Goal: Task Accomplishment & Management: Manage account settings

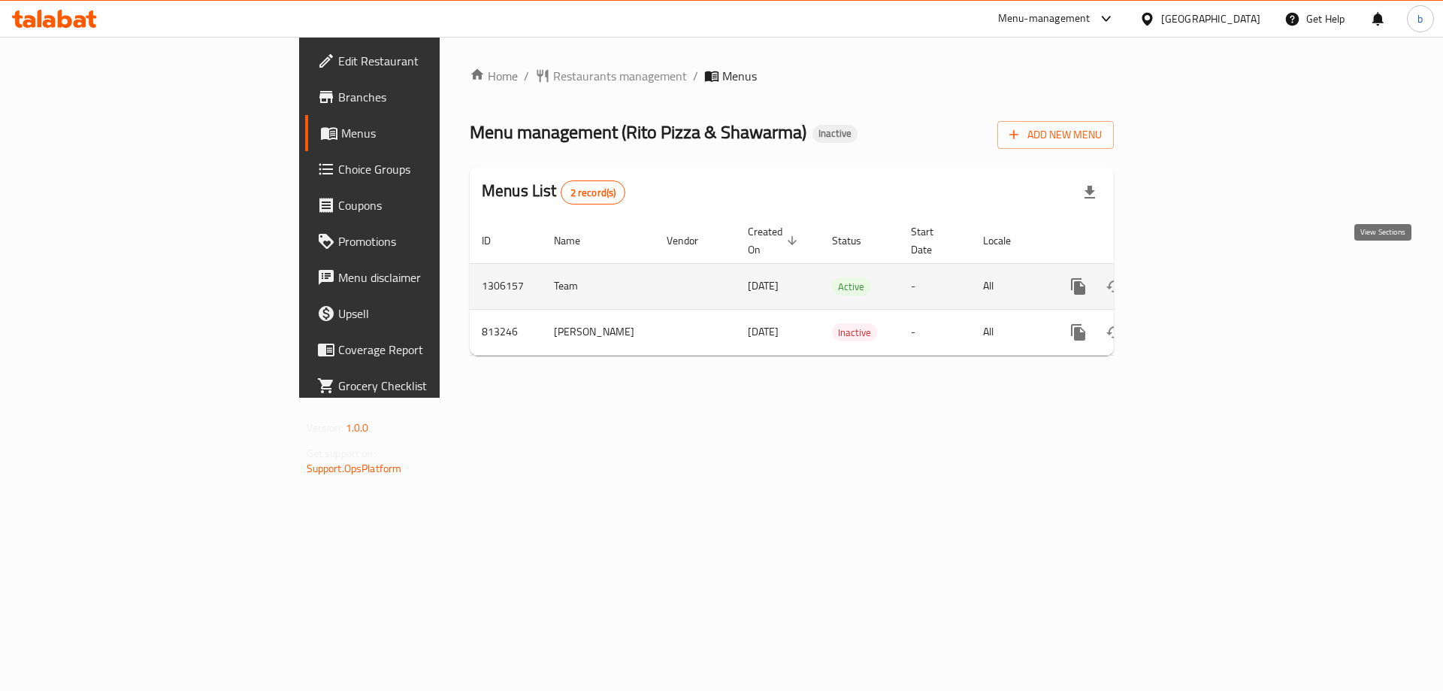
click at [1193, 280] on icon "enhanced table" at bounding box center [1187, 287] width 14 height 14
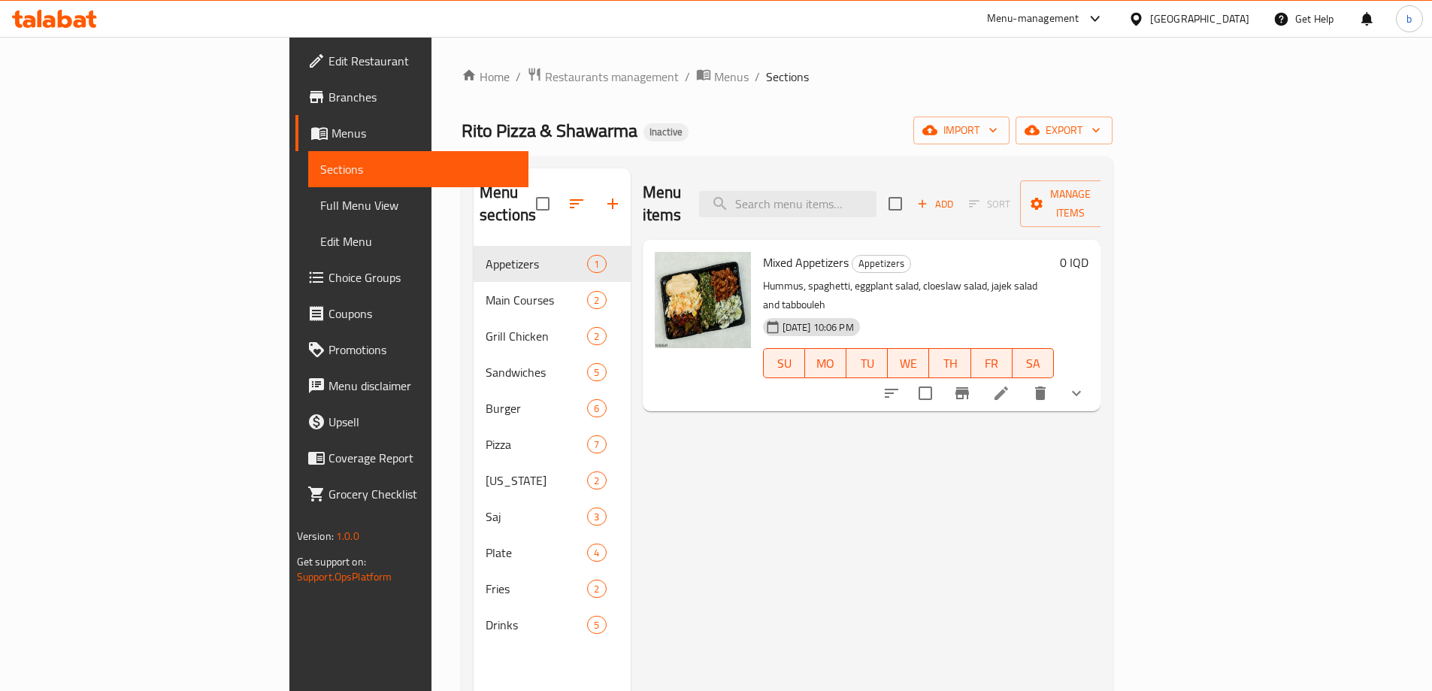
click at [320, 201] on span "Full Menu View" at bounding box center [418, 205] width 196 height 18
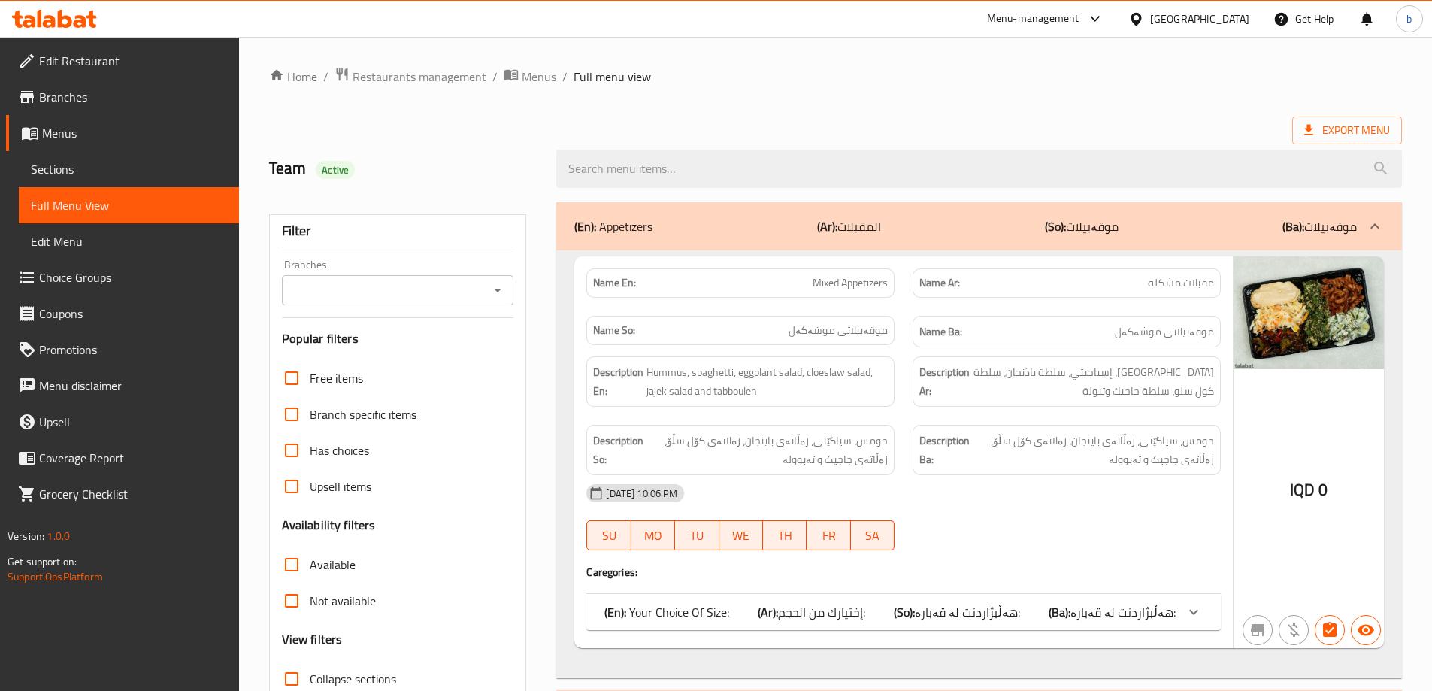
click at [517, 285] on div "Filter Branches Branches Popular filters Free items Branch specific items Has c…" at bounding box center [398, 491] width 258 height 555
click at [499, 283] on icon "Open" at bounding box center [497, 290] width 18 height 18
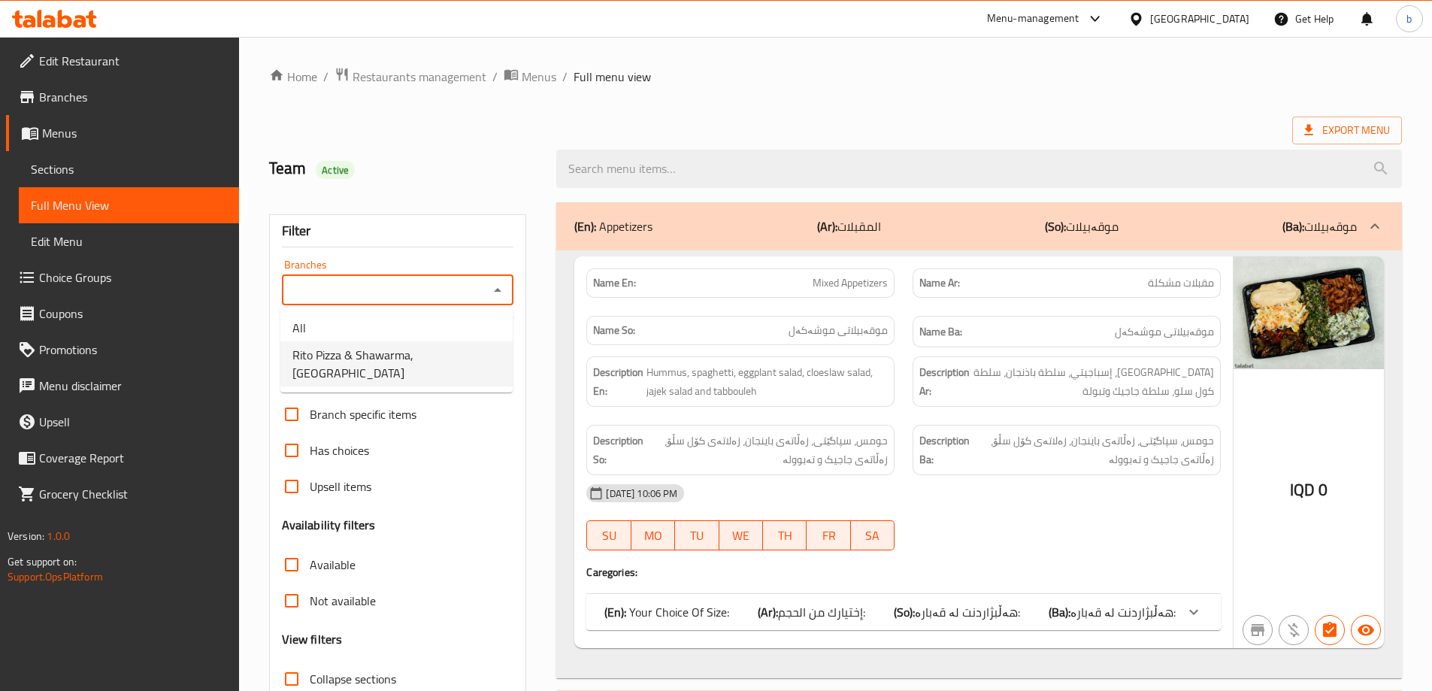
click at [383, 360] on span "Rito Pizza & Shawarma, Bakrajo" at bounding box center [396, 364] width 208 height 36
type input "Rito Pizza & Shawarma, Bakrajo"
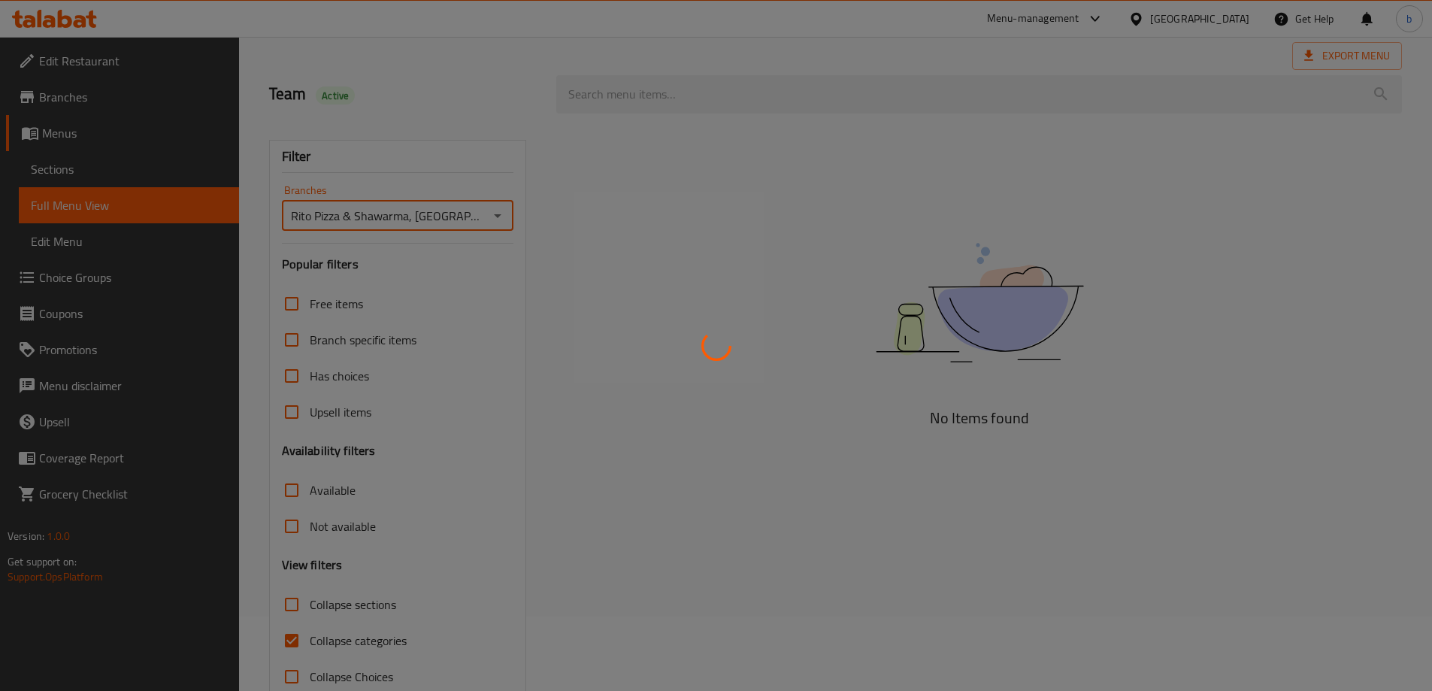
scroll to position [109, 0]
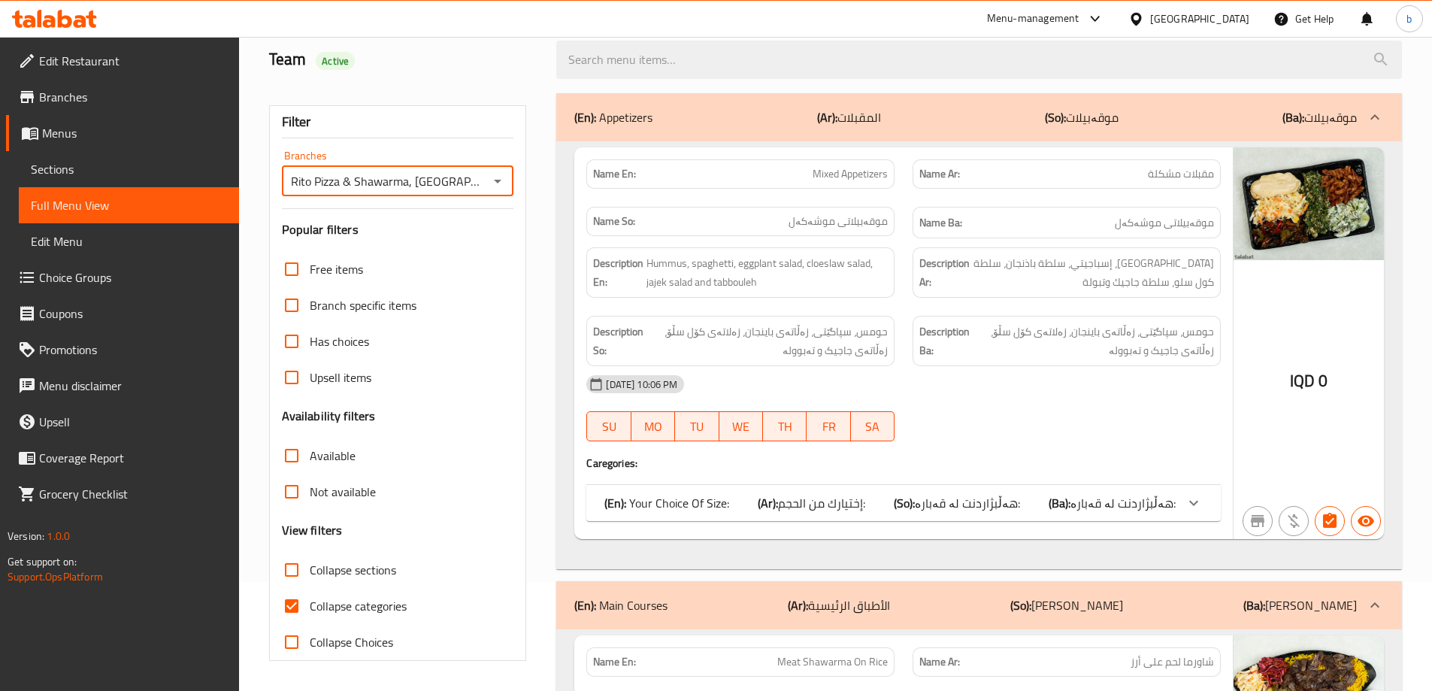
click at [295, 604] on input "Collapse categories" at bounding box center [292, 606] width 36 height 36
checkbox input "false"
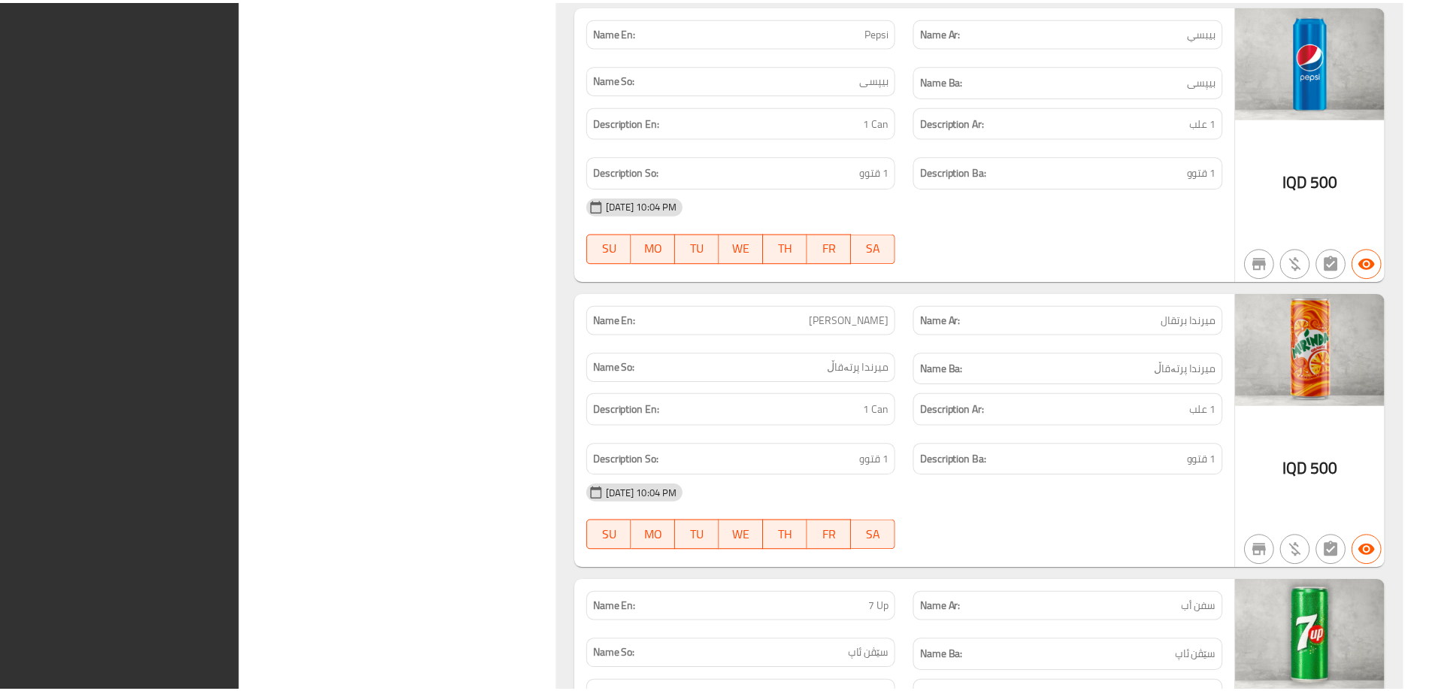
scroll to position [15566, 0]
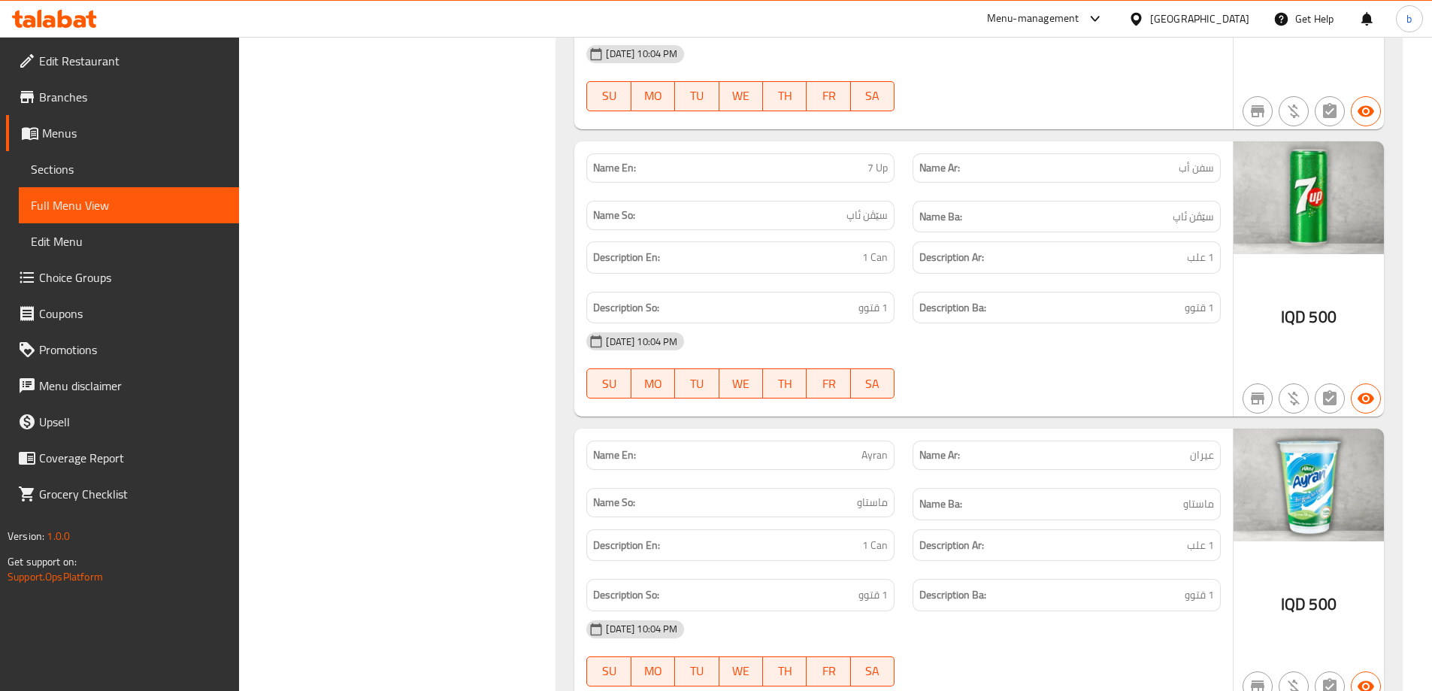
click at [129, 60] on span "Edit Restaurant" at bounding box center [133, 61] width 188 height 18
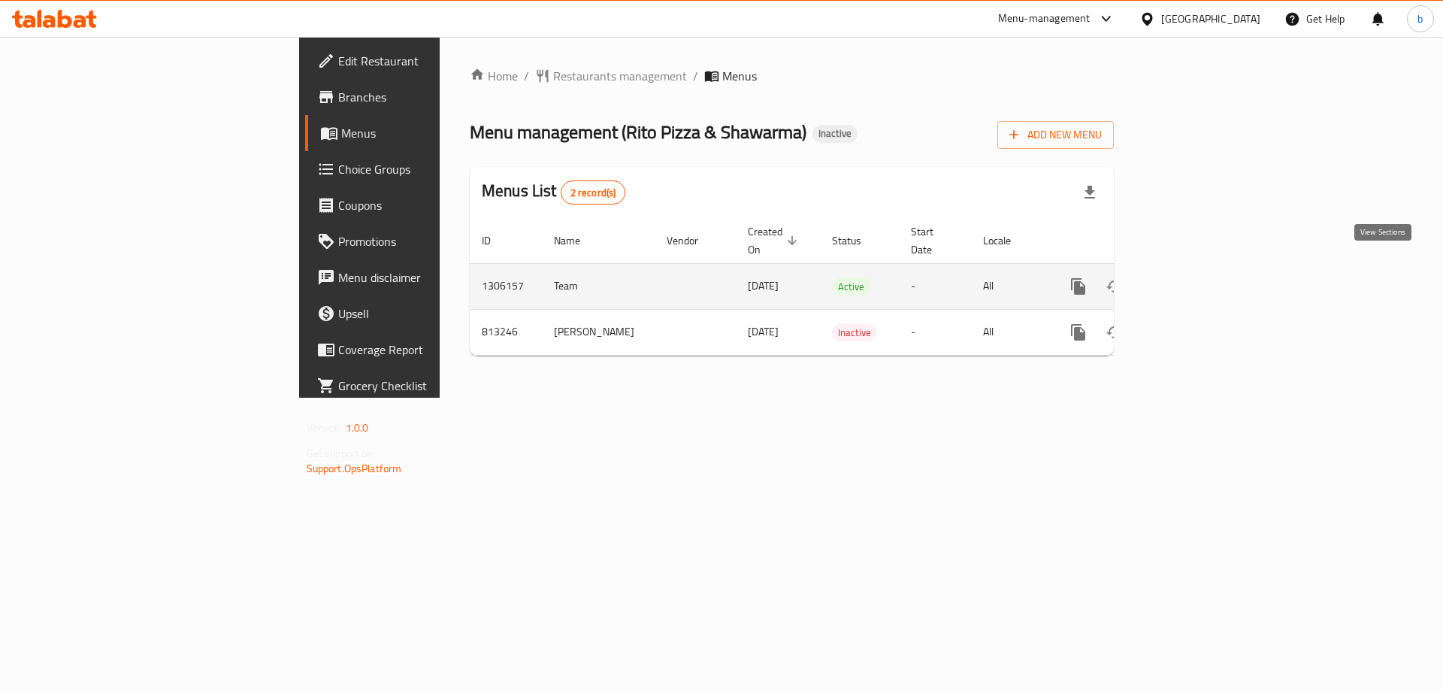
click at [1196, 277] on icon "enhanced table" at bounding box center [1187, 286] width 18 height 18
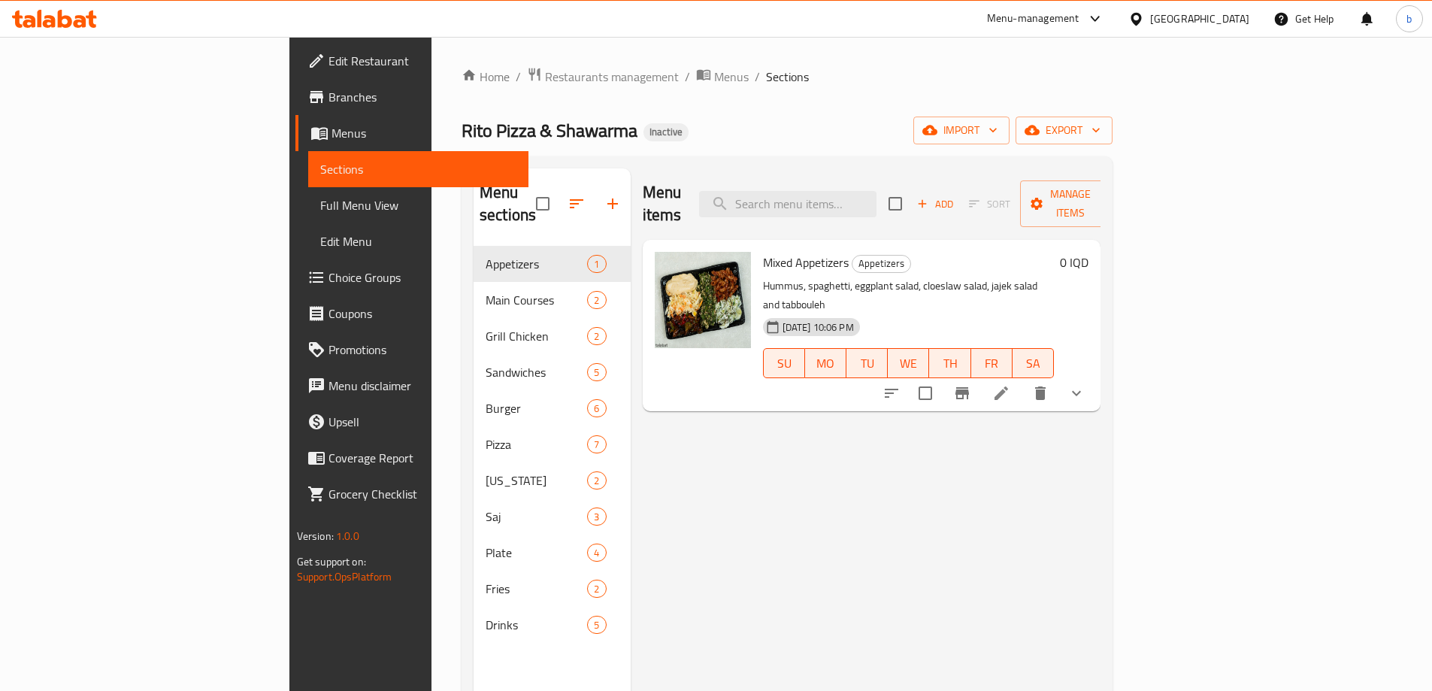
click at [61, 24] on icon at bounding box center [65, 19] width 14 height 18
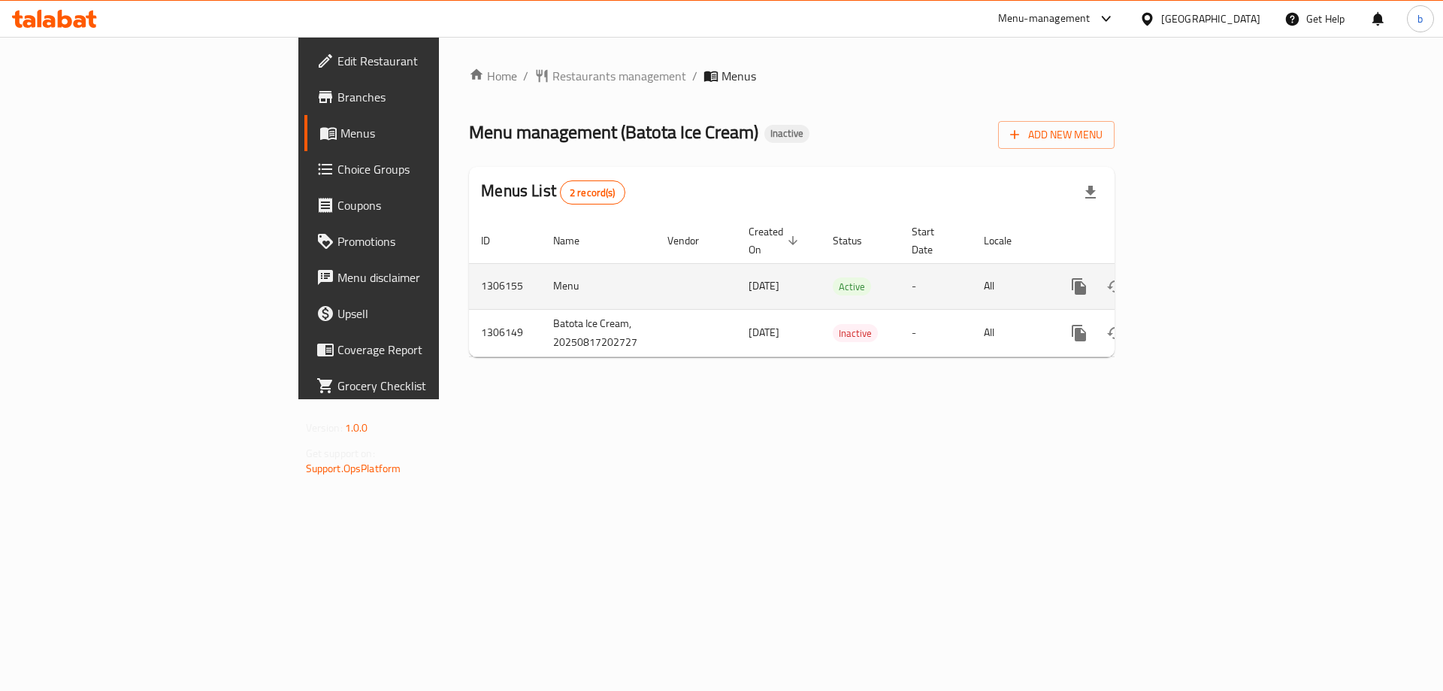
click at [1205, 268] on link "enhanced table" at bounding box center [1187, 286] width 36 height 36
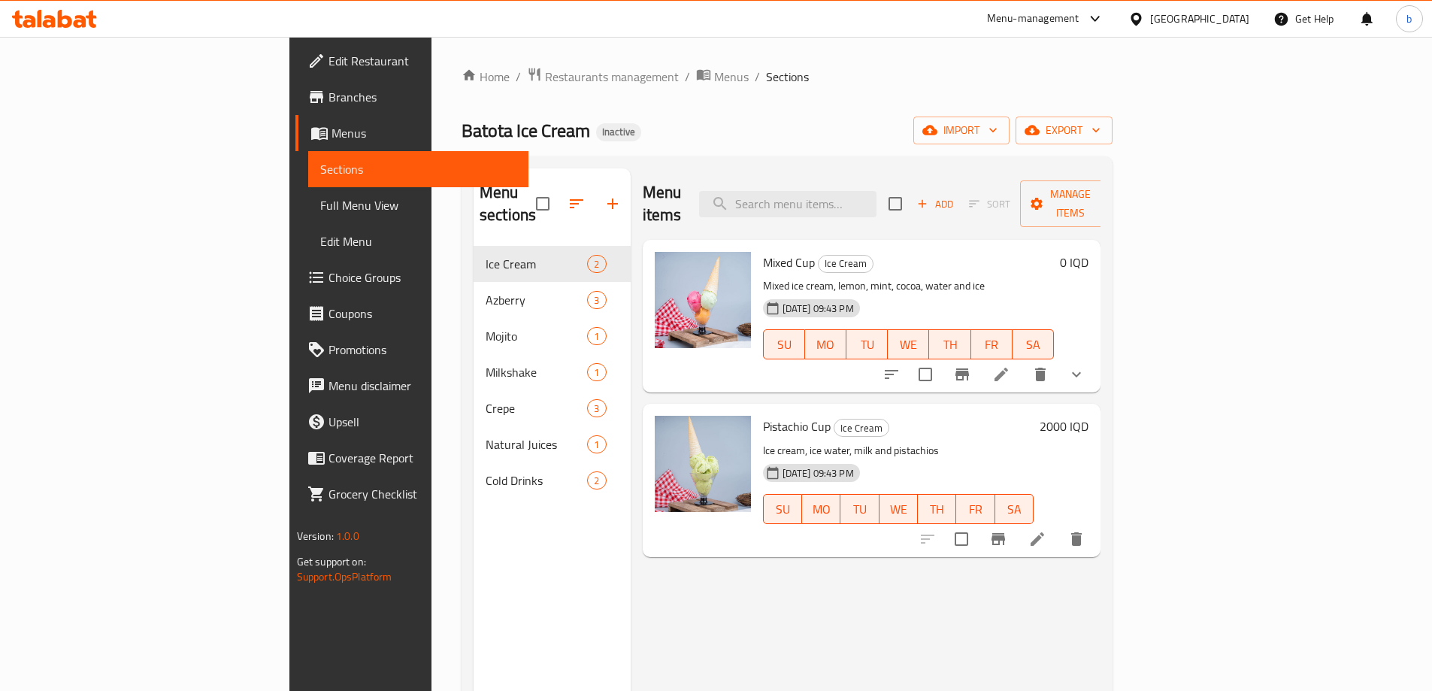
click at [320, 207] on span "Full Menu View" at bounding box center [418, 205] width 196 height 18
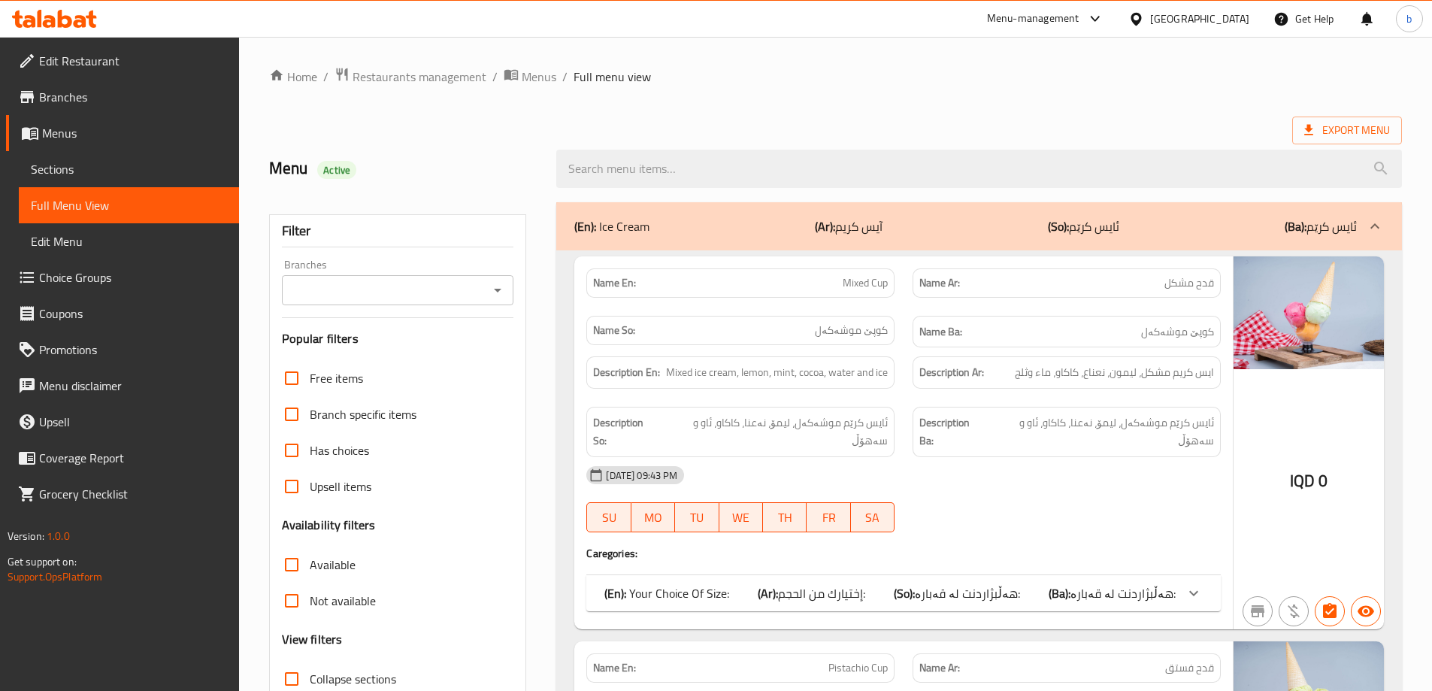
click at [500, 289] on icon "Open" at bounding box center [498, 291] width 8 height 4
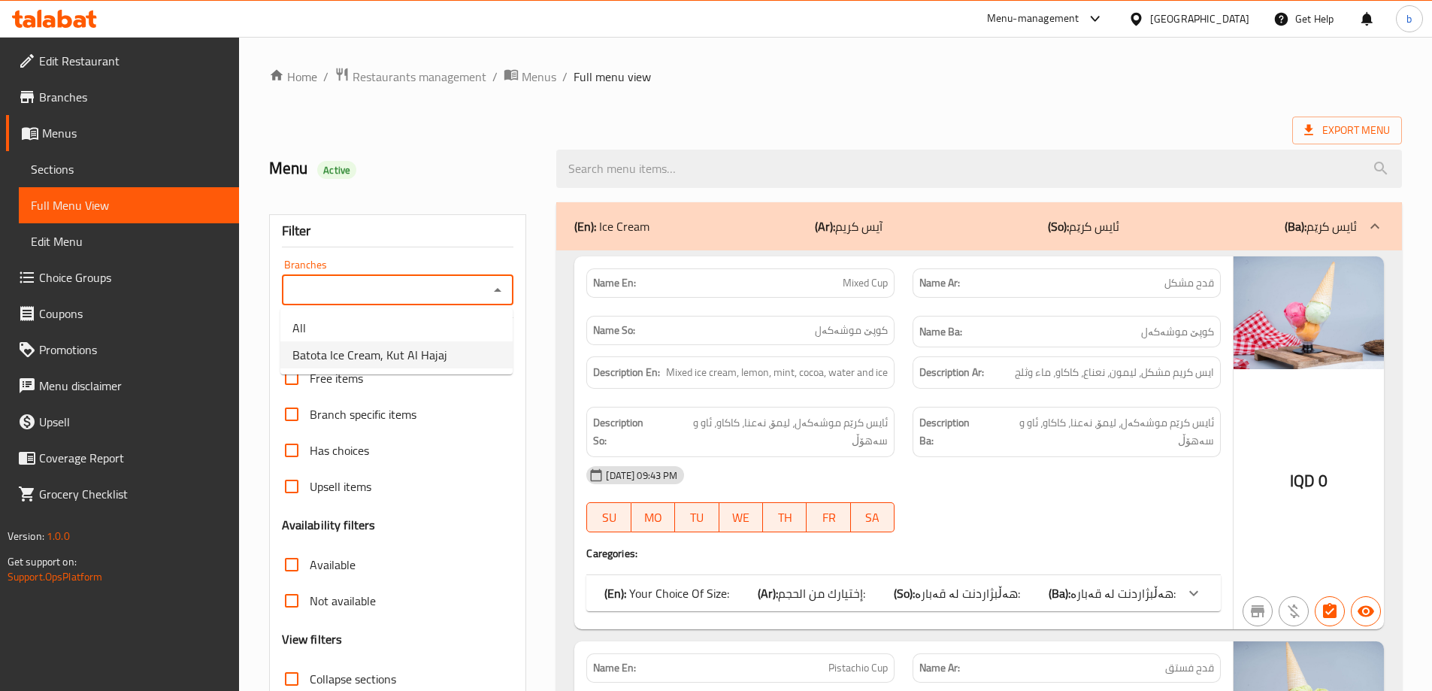
click at [403, 347] on span "Batota Ice Cream, Kut Al Hajaj" at bounding box center [369, 355] width 155 height 18
type input "Batota Ice Cream, Kut Al Hajaj"
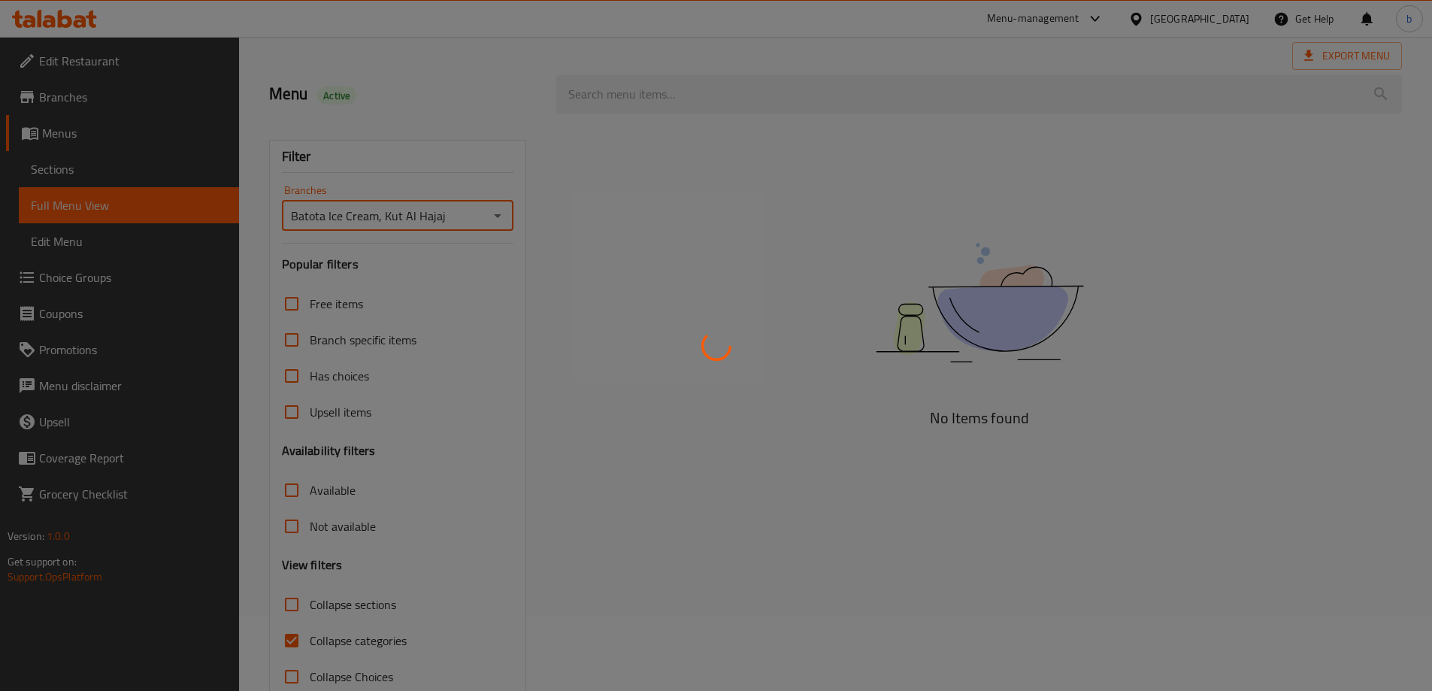
scroll to position [109, 0]
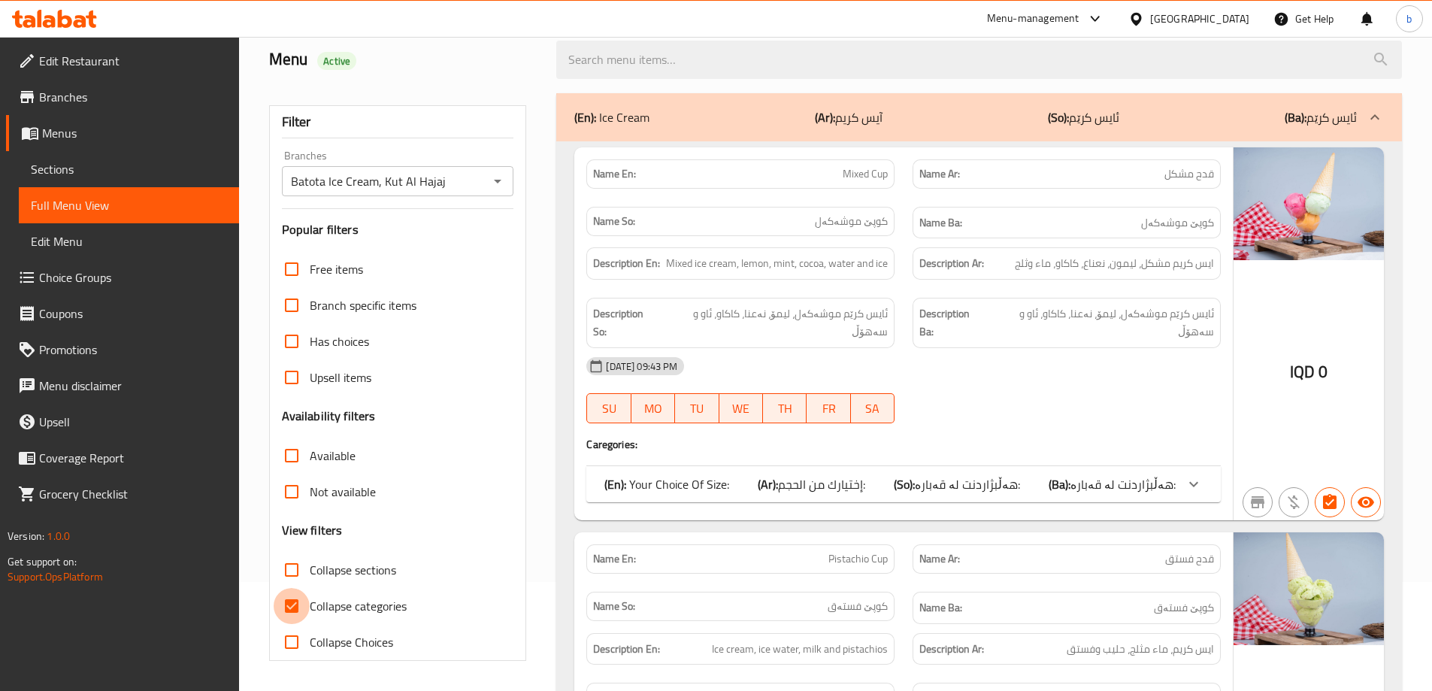
click at [295, 604] on input "Collapse categories" at bounding box center [292, 606] width 36 height 36
checkbox input "false"
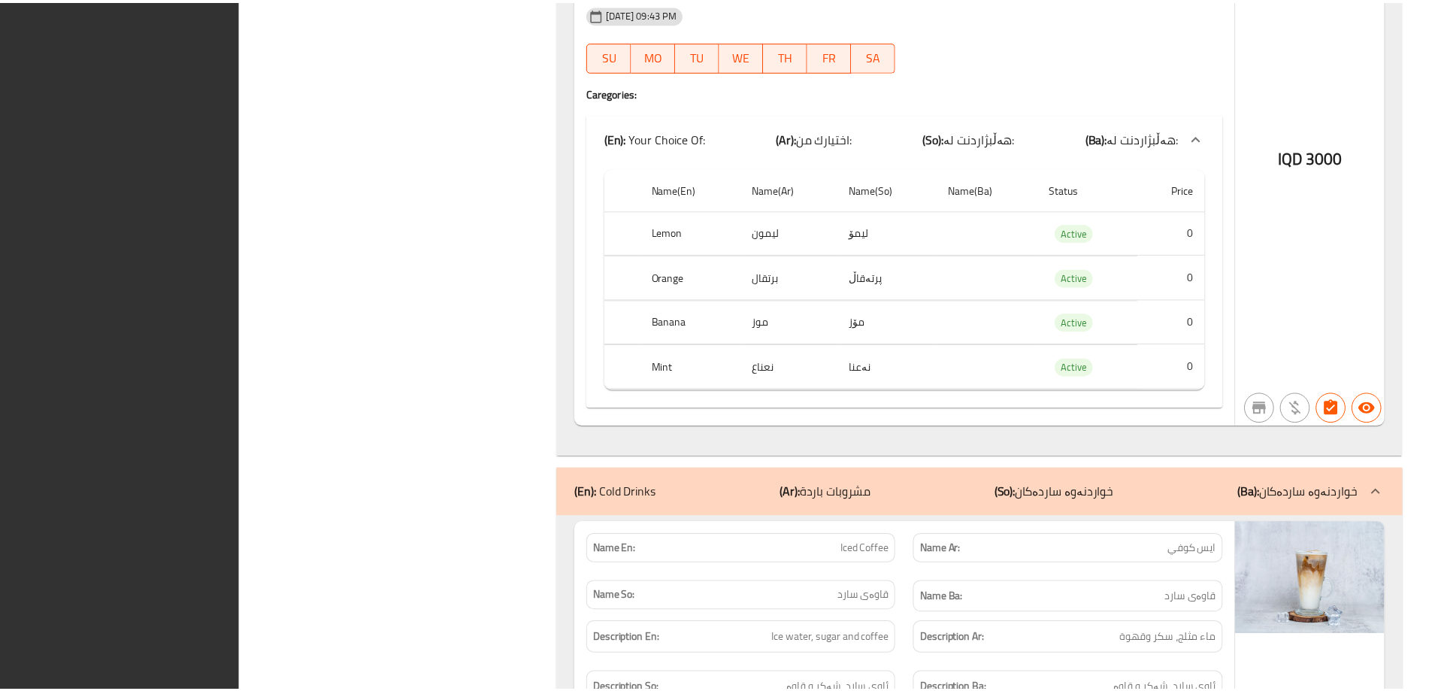
scroll to position [5292, 0]
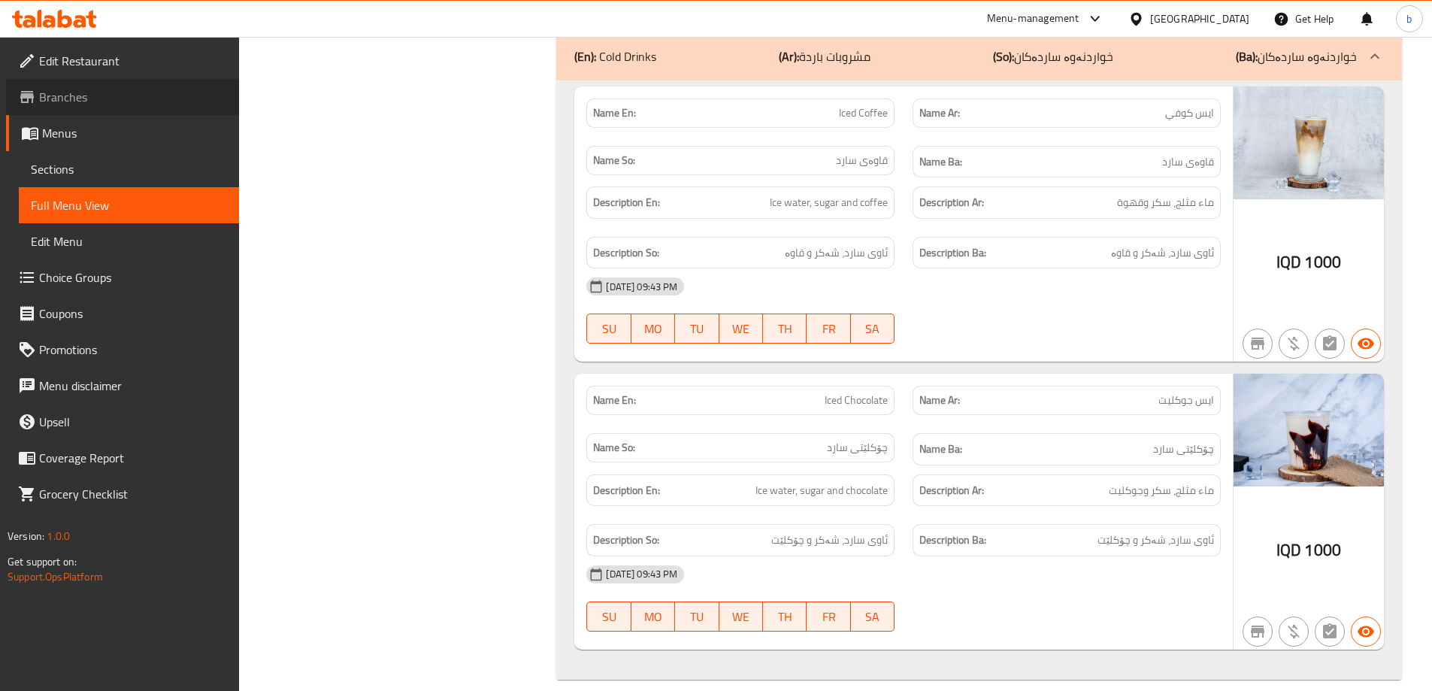
click at [168, 81] on link "Branches" at bounding box center [122, 97] width 233 height 36
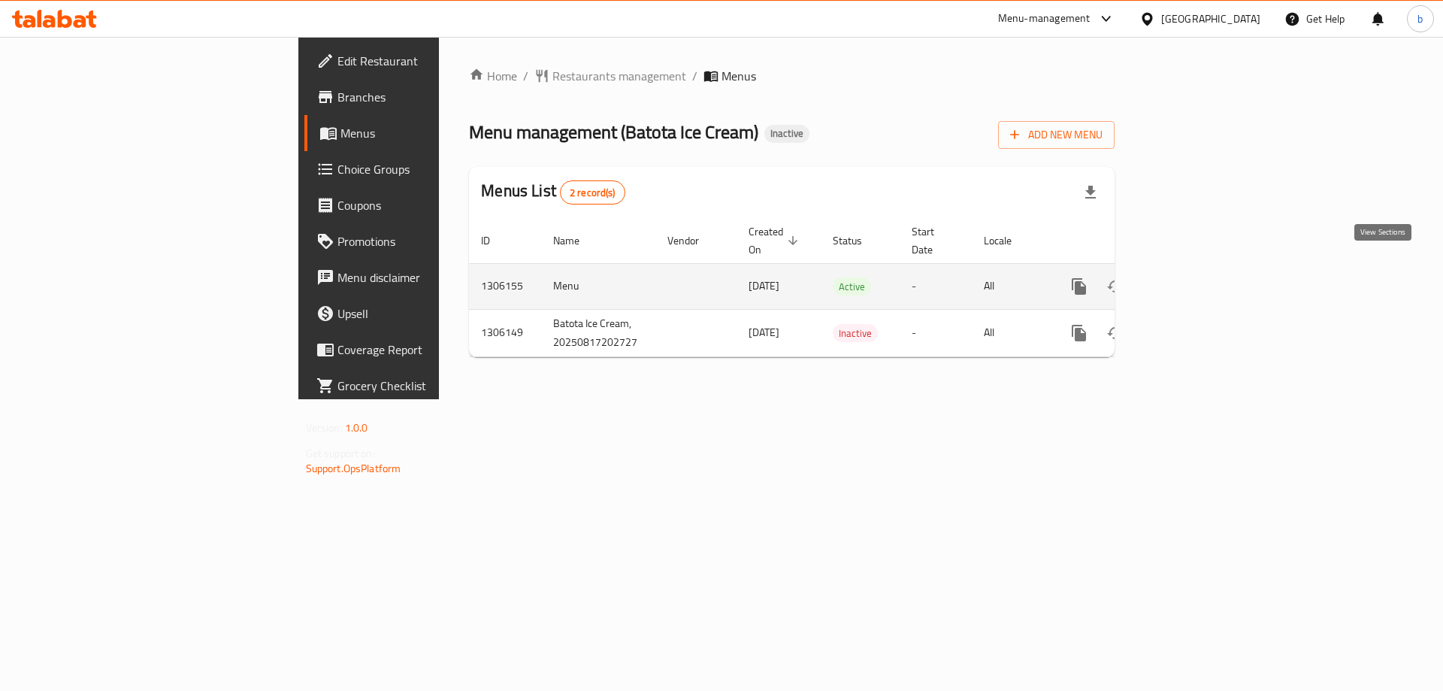
click at [1196, 277] on icon "enhanced table" at bounding box center [1187, 286] width 18 height 18
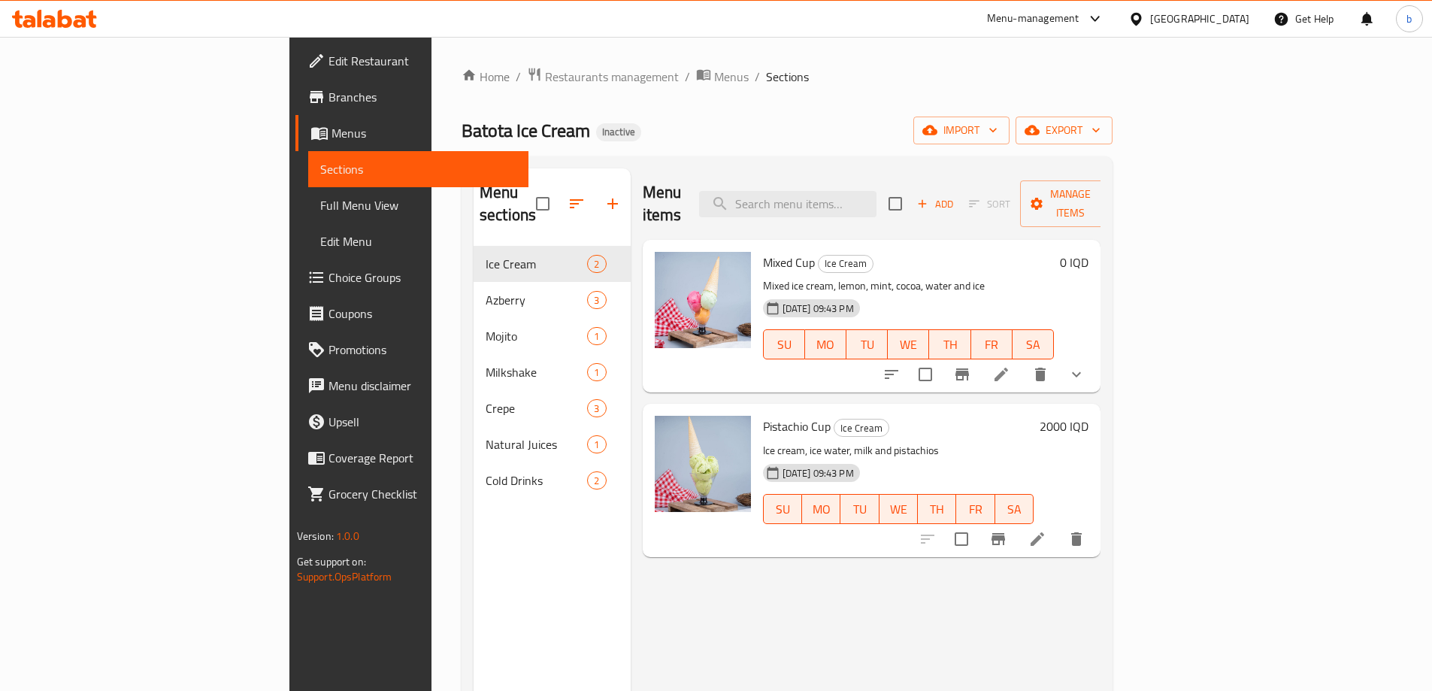
click at [44, 0] on div "Menu-management Iraq Get Help b" at bounding box center [716, 19] width 1432 height 38
click at [77, 16] on icon at bounding box center [80, 21] width 13 height 13
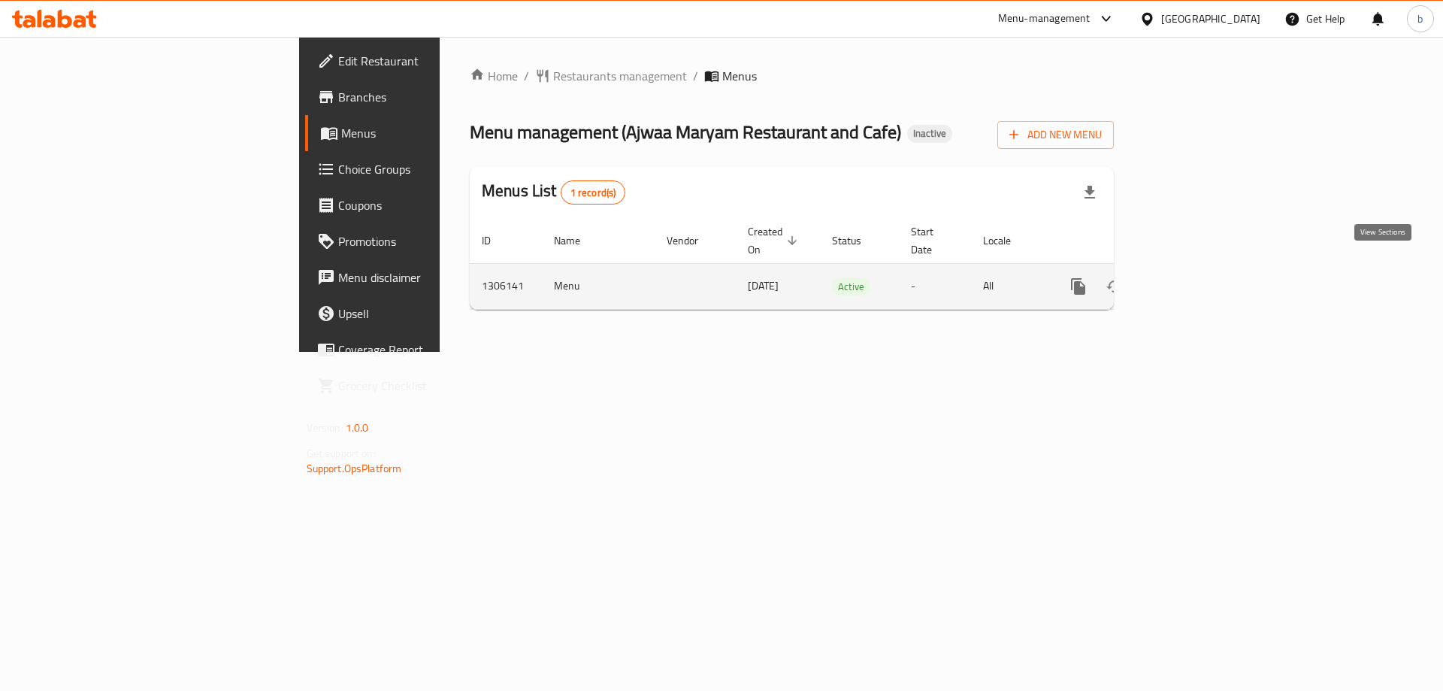
click at [1193, 280] on icon "enhanced table" at bounding box center [1187, 287] width 14 height 14
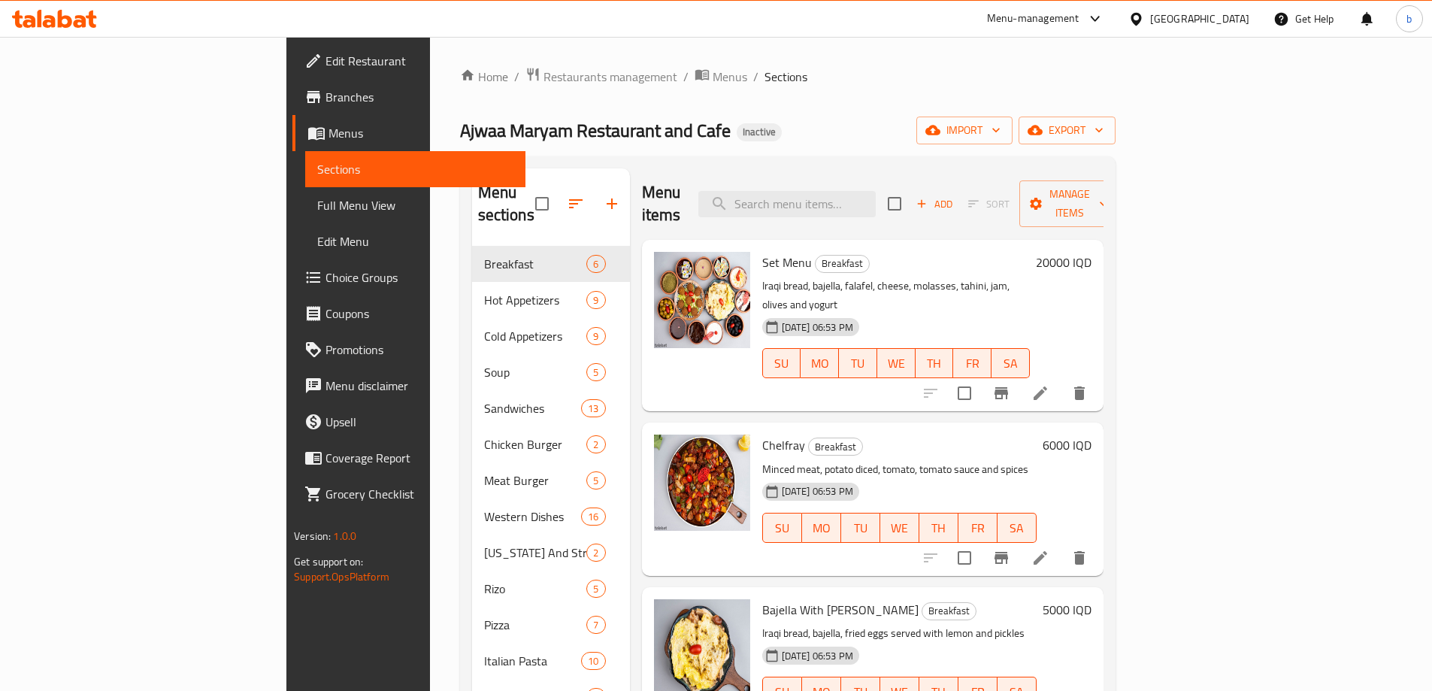
click at [317, 213] on span "Full Menu View" at bounding box center [415, 205] width 196 height 18
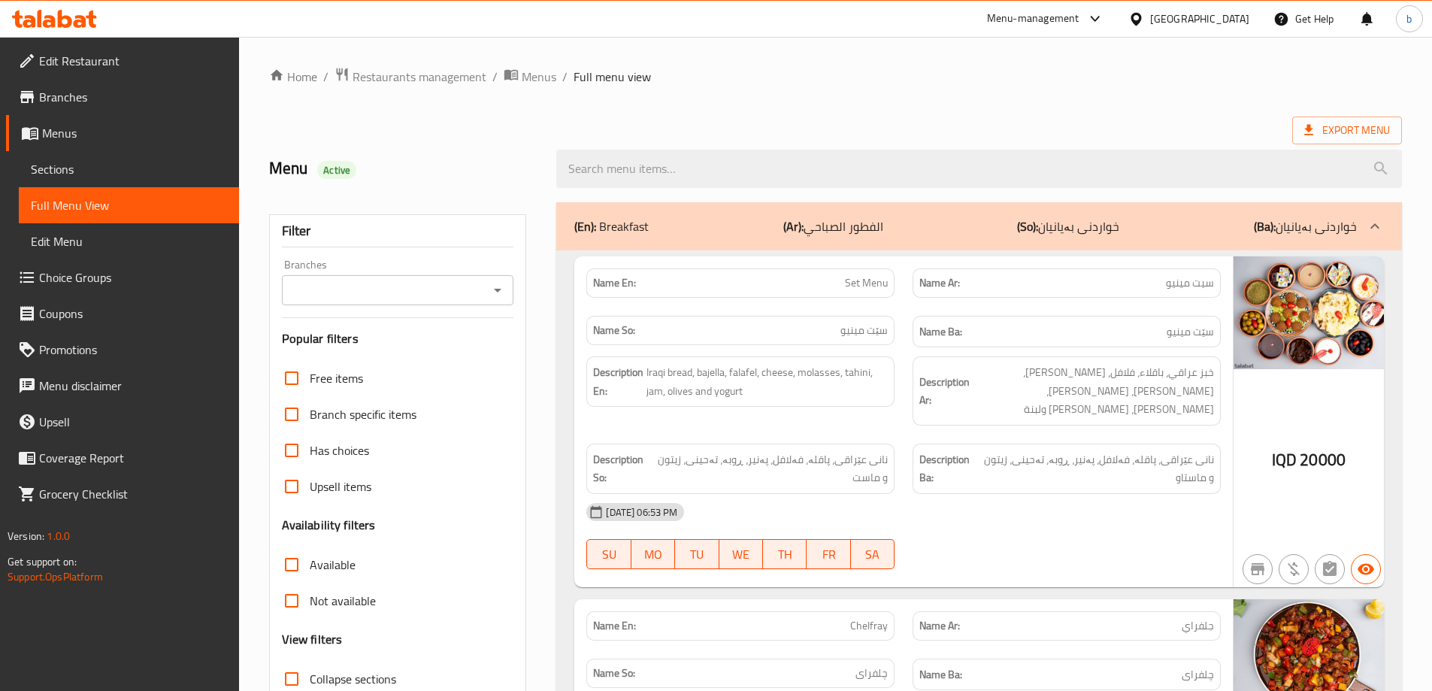
click at [502, 285] on icon "Open" at bounding box center [497, 290] width 18 height 18
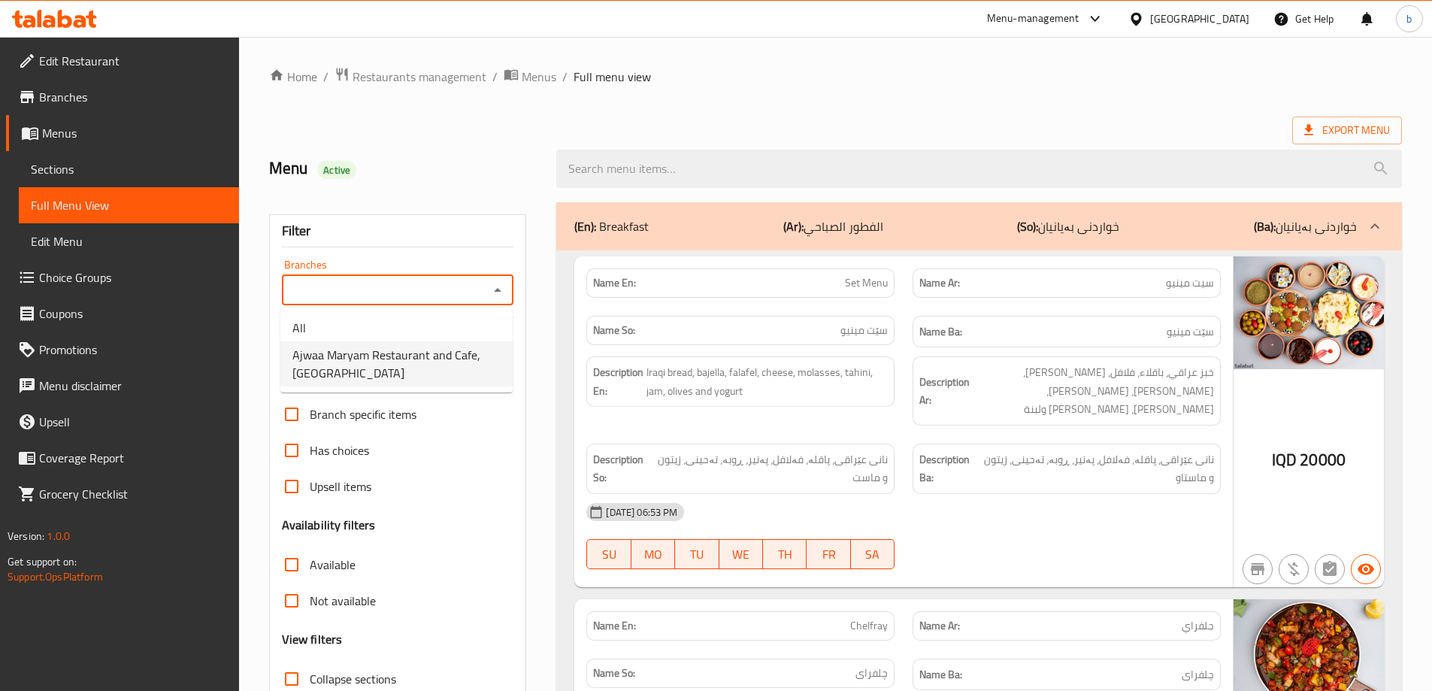
click at [419, 368] on span "Ajwaa Maryam Restaurant and Cafe, [GEOGRAPHIC_DATA]" at bounding box center [396, 364] width 208 height 36
type input "Ajwaa Maryam Restaurant and Cafe, [GEOGRAPHIC_DATA]"
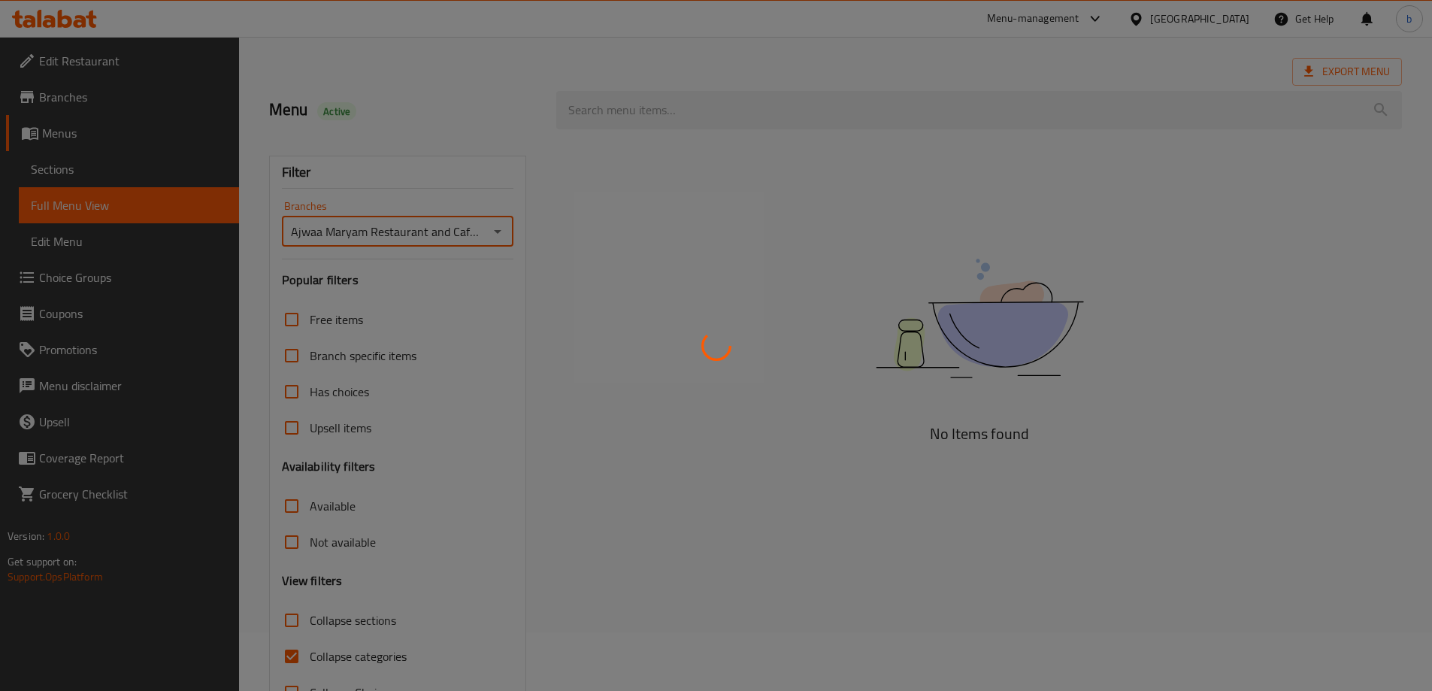
scroll to position [109, 0]
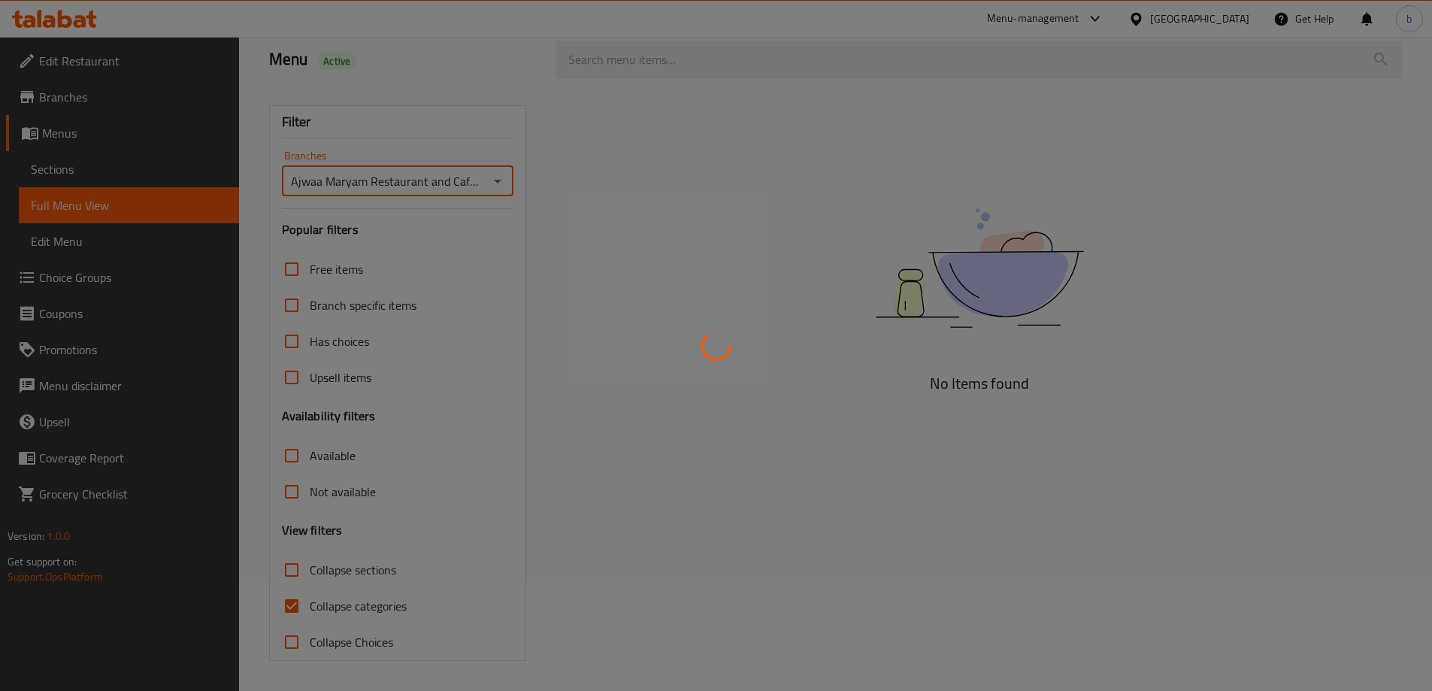
click at [296, 597] on div at bounding box center [716, 345] width 1432 height 691
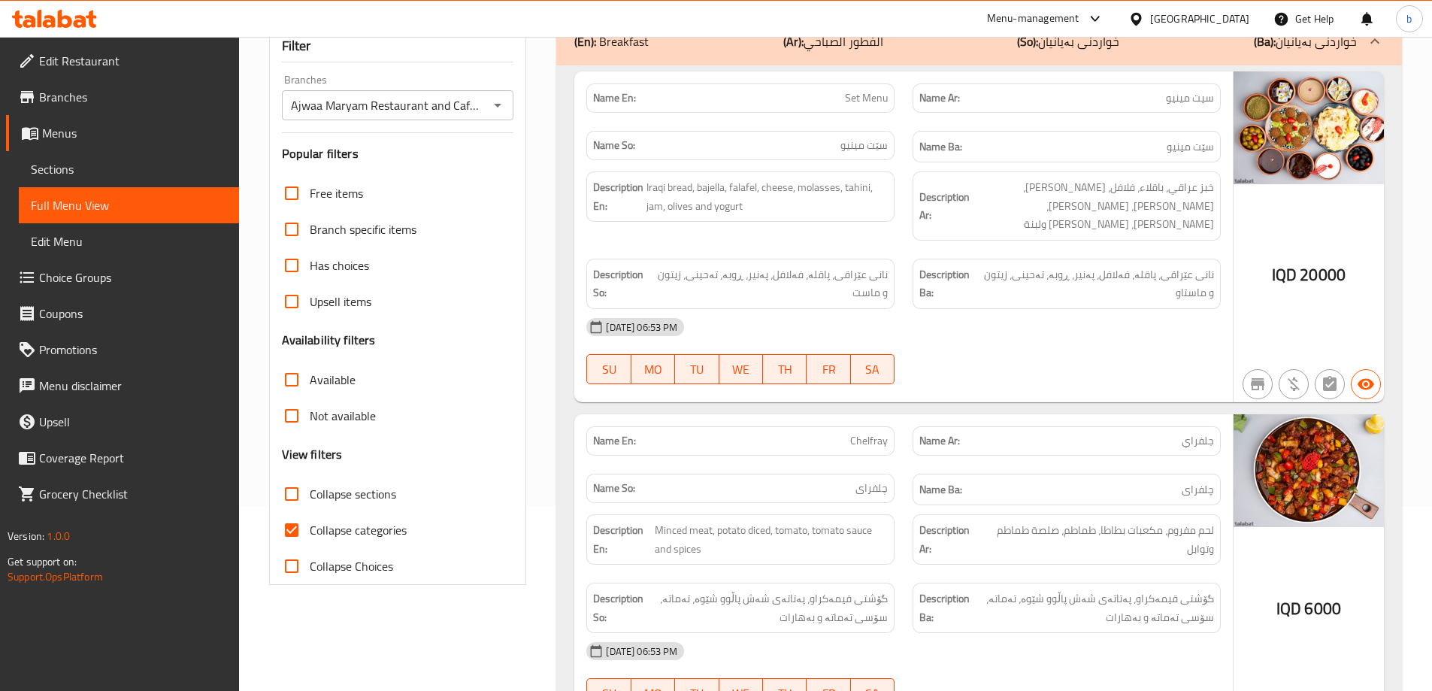
scroll to position [351, 0]
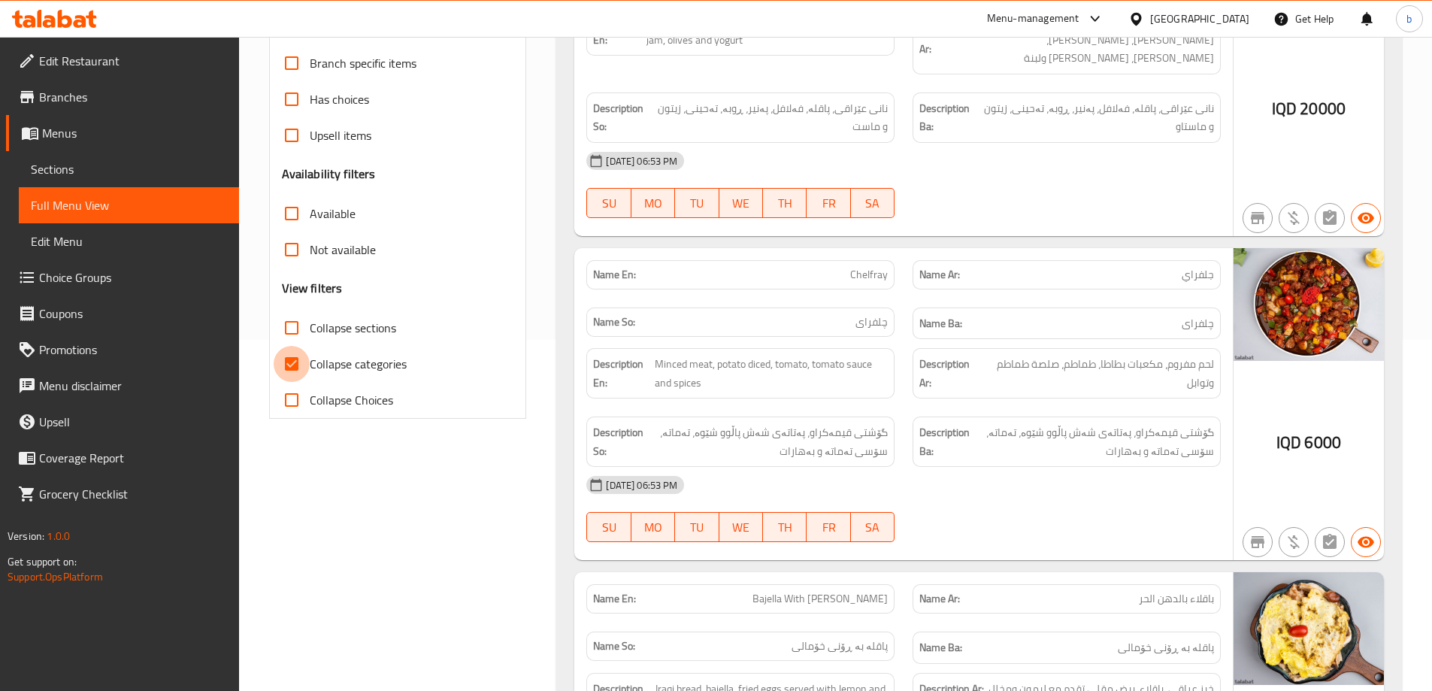
click at [298, 369] on input "Collapse categories" at bounding box center [292, 364] width 36 height 36
checkbox input "false"
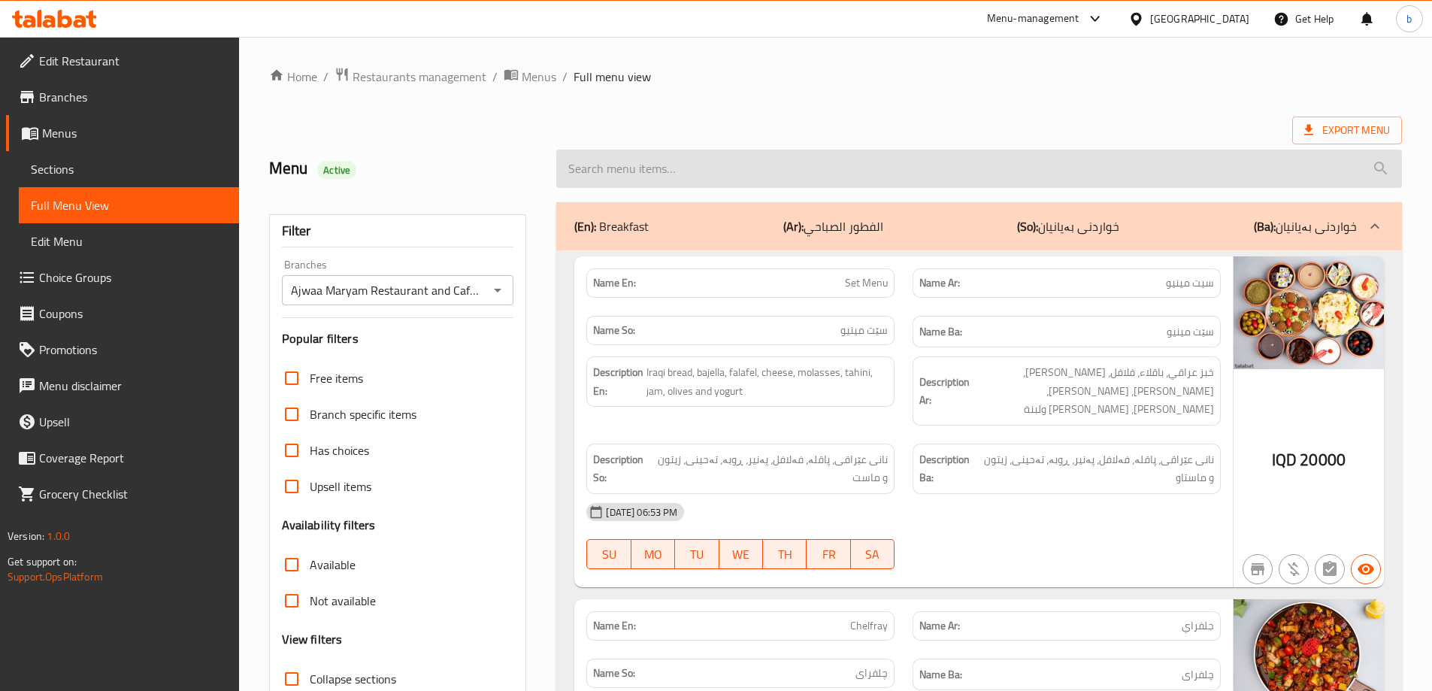
click at [837, 171] on input "search" at bounding box center [978, 169] width 845 height 38
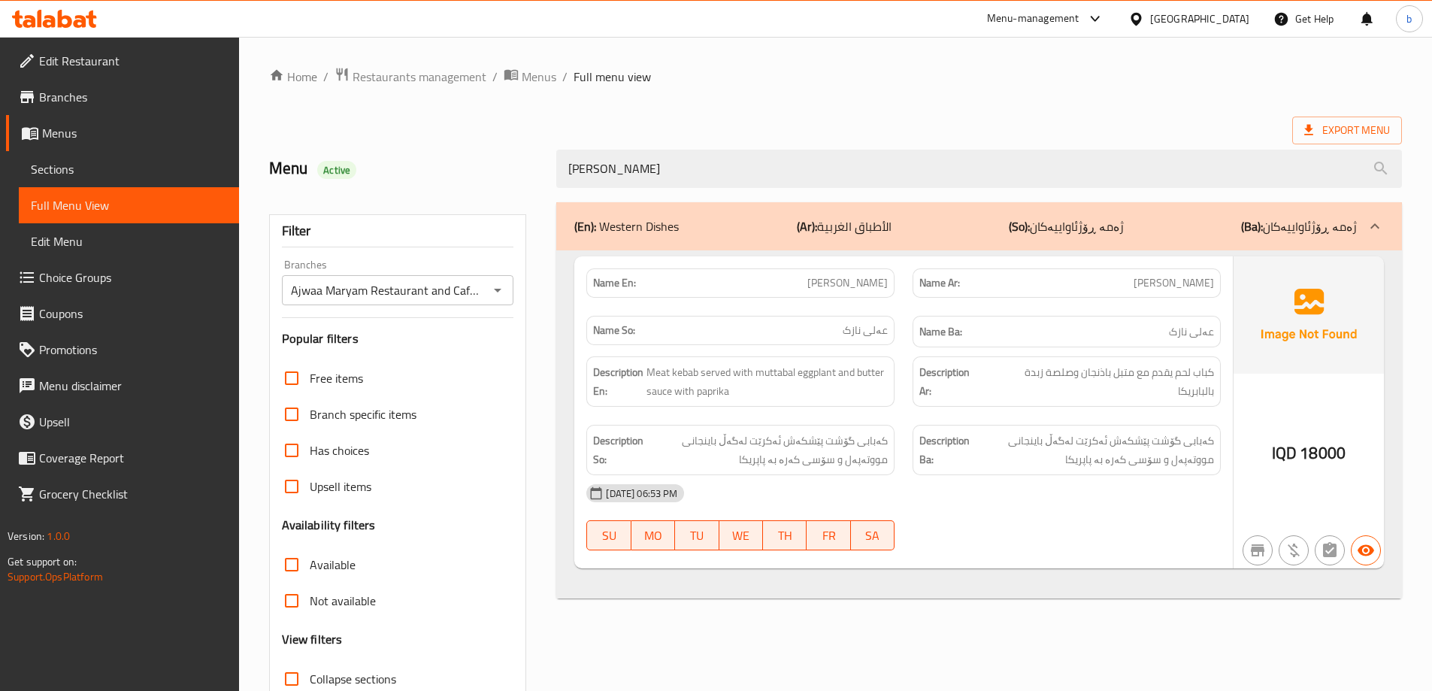
type input "[PERSON_NAME]"
drag, startPoint x: 1174, startPoint y: 282, endPoint x: 1216, endPoint y: 284, distance: 42.1
click at [1216, 284] on div "Name Ar: [PERSON_NAME]" at bounding box center [1066, 282] width 308 height 29
copy span "[PERSON_NAME]"
click at [647, 117] on div "Export Menu" at bounding box center [835, 130] width 1133 height 28
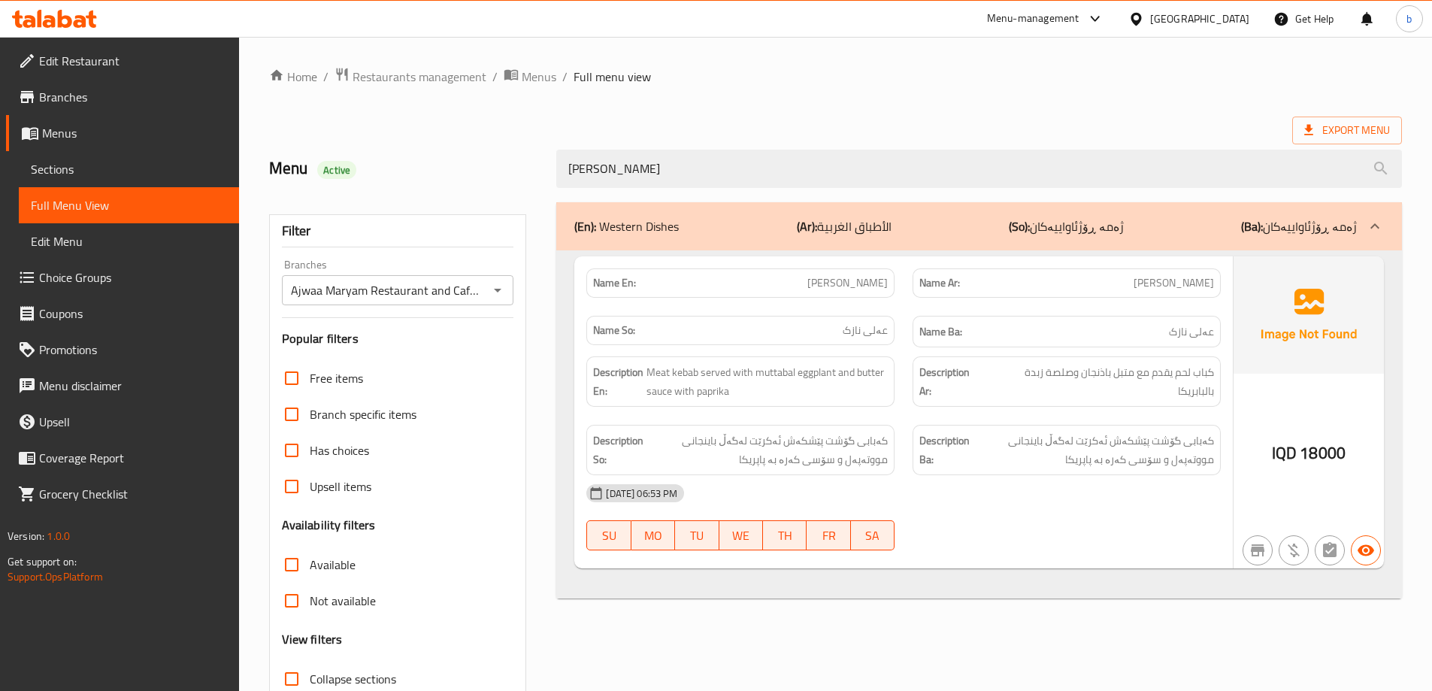
drag, startPoint x: 704, startPoint y: 177, endPoint x: 469, endPoint y: 160, distance: 235.9
click at [469, 160] on div "Menu Active ali na" at bounding box center [835, 168] width 1151 height 67
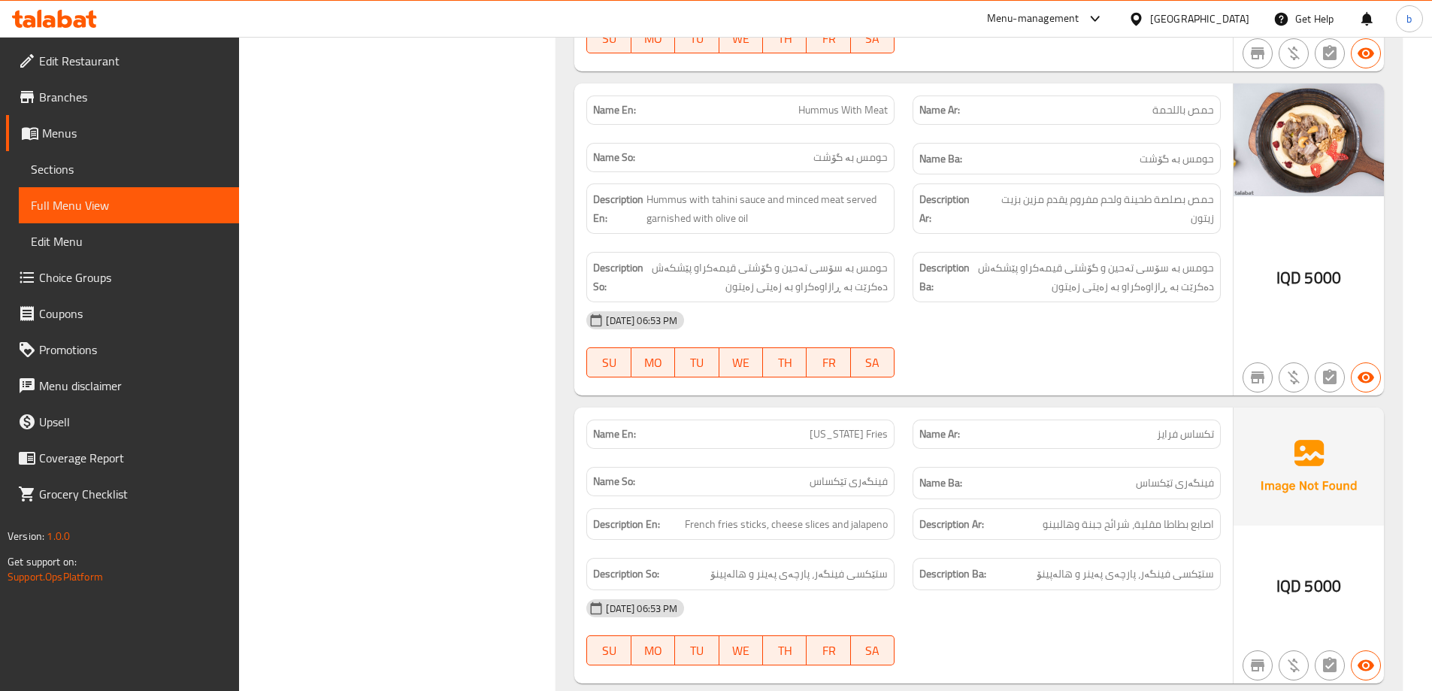
scroll to position [3507, 0]
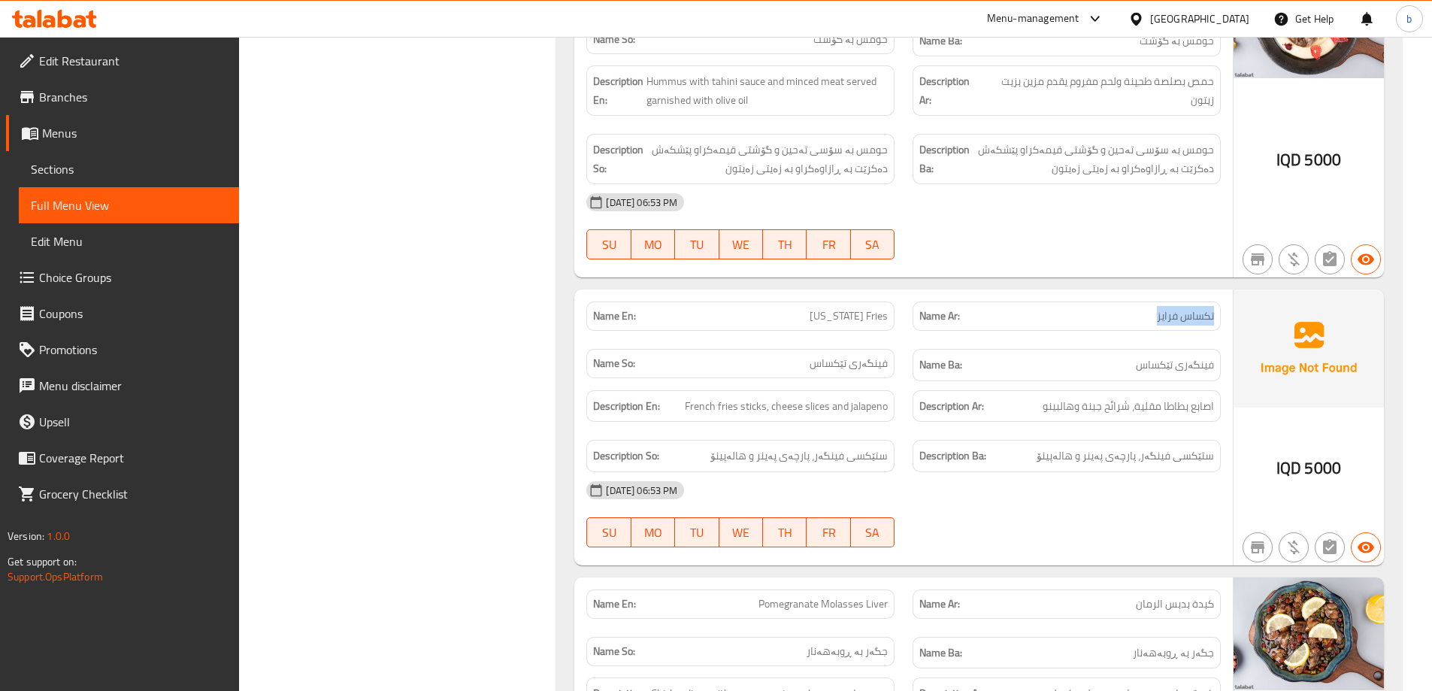
drag, startPoint x: 1166, startPoint y: 281, endPoint x: 1221, endPoint y: 294, distance: 56.3
copy span "تكساس فرايز"
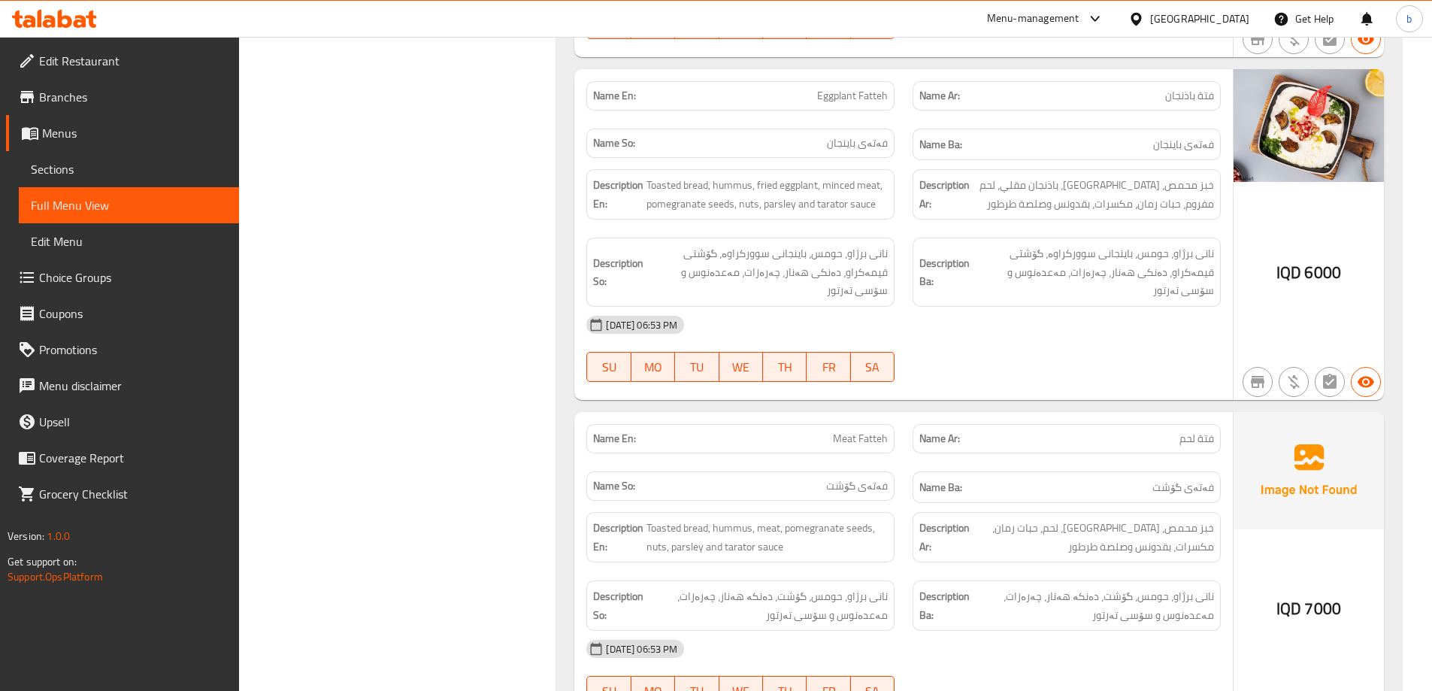
scroll to position [7014, 0]
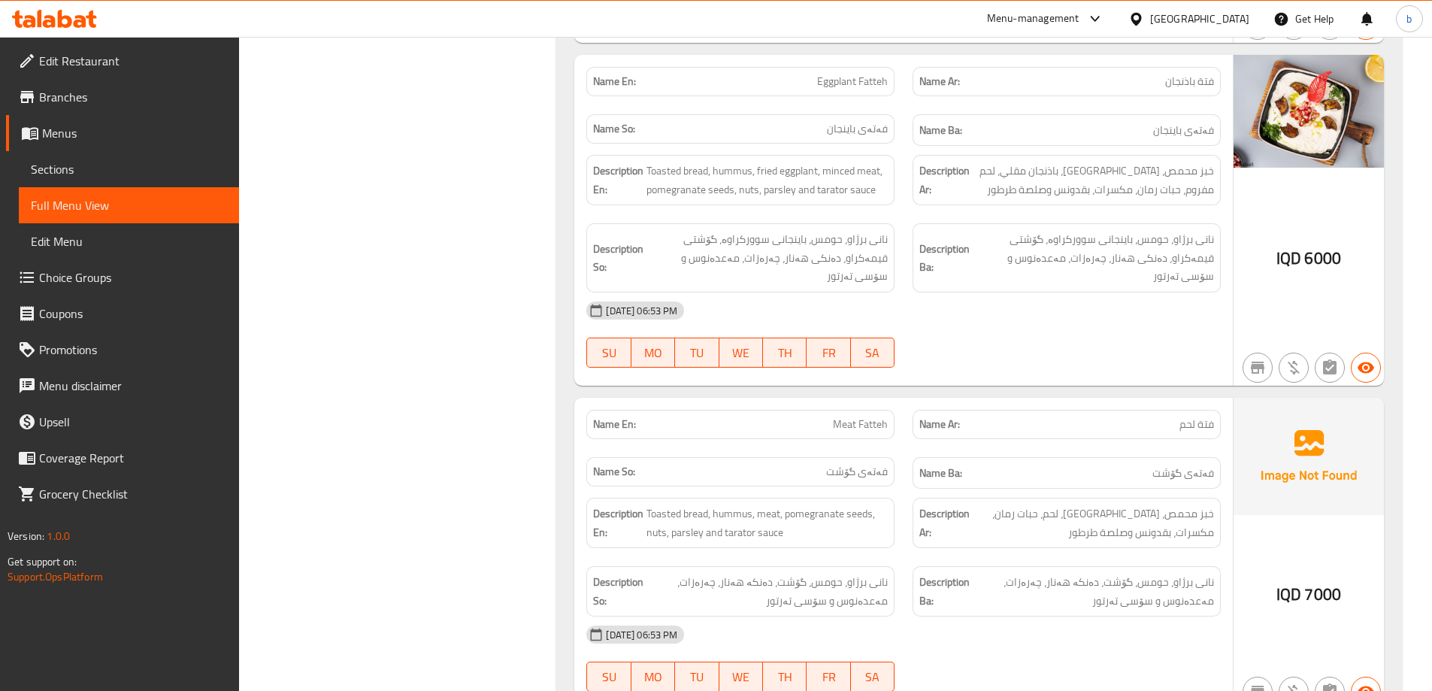
copy span "فتة لحم"
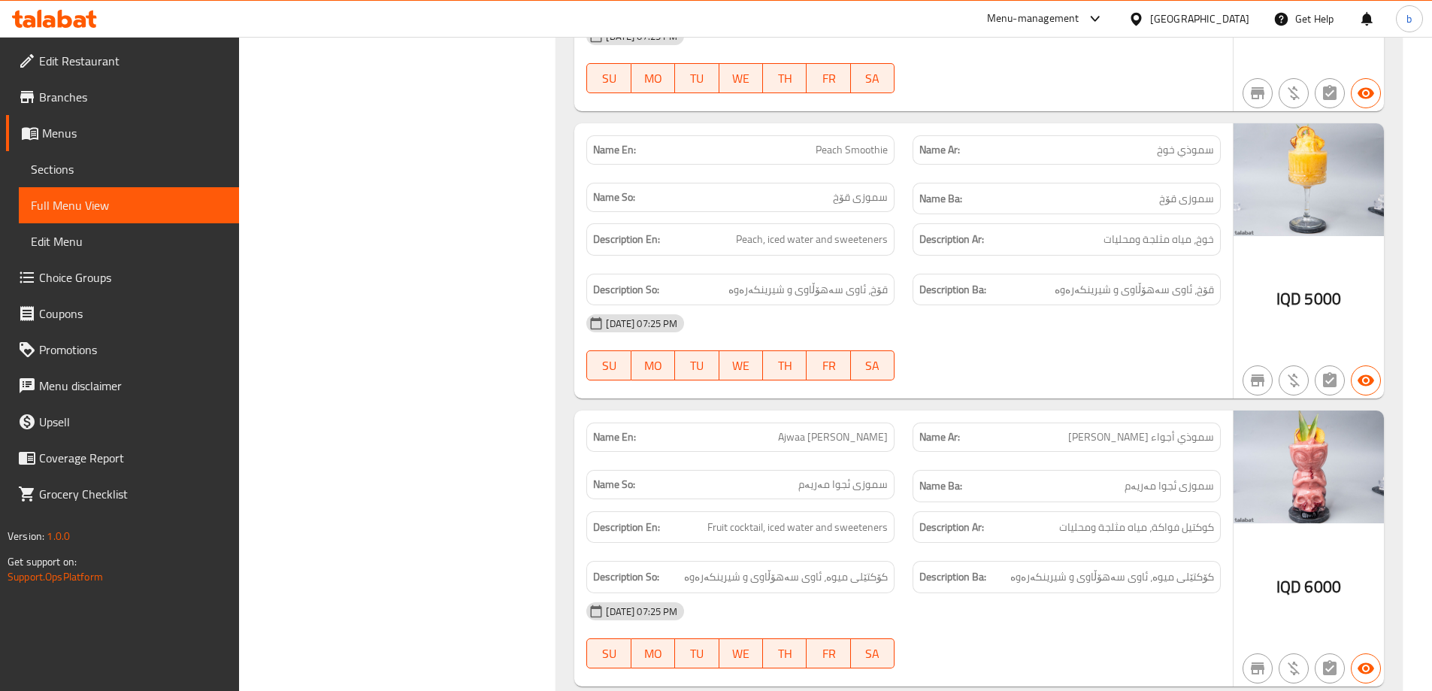
scroll to position [57166, 0]
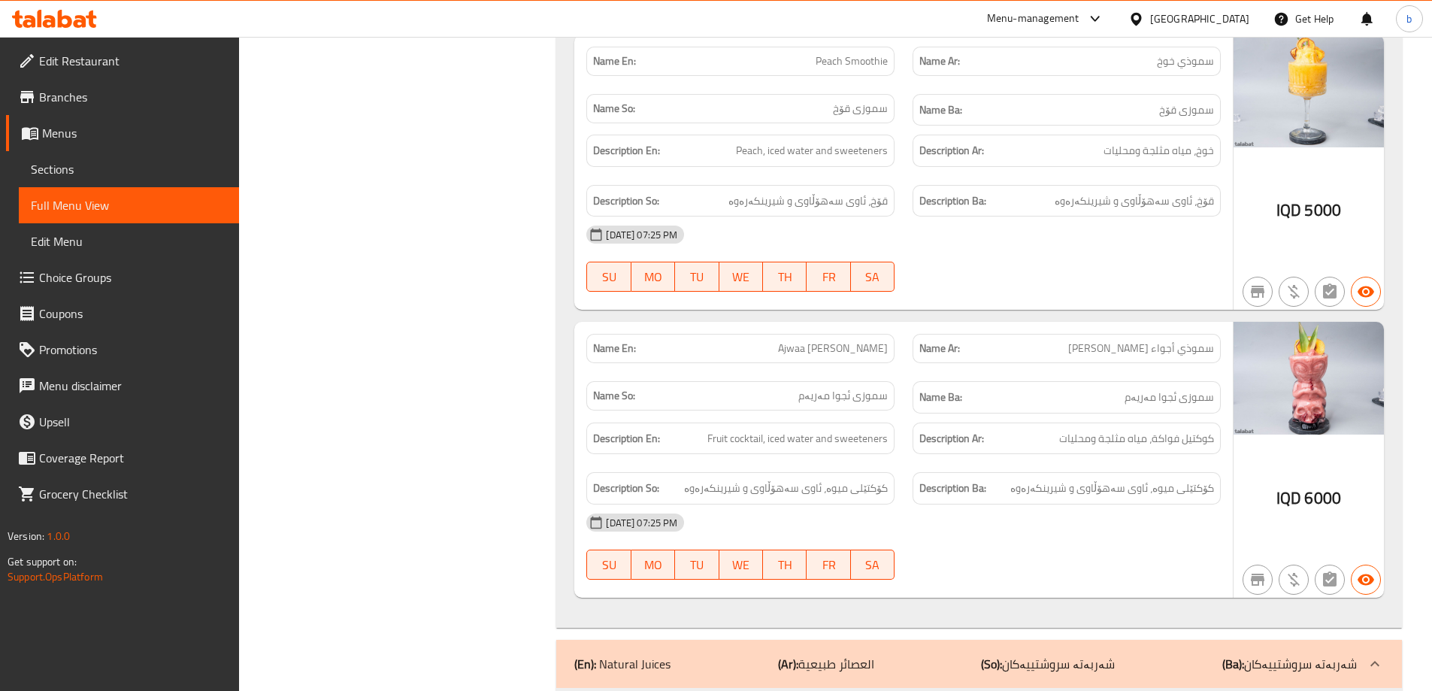
type button "0"
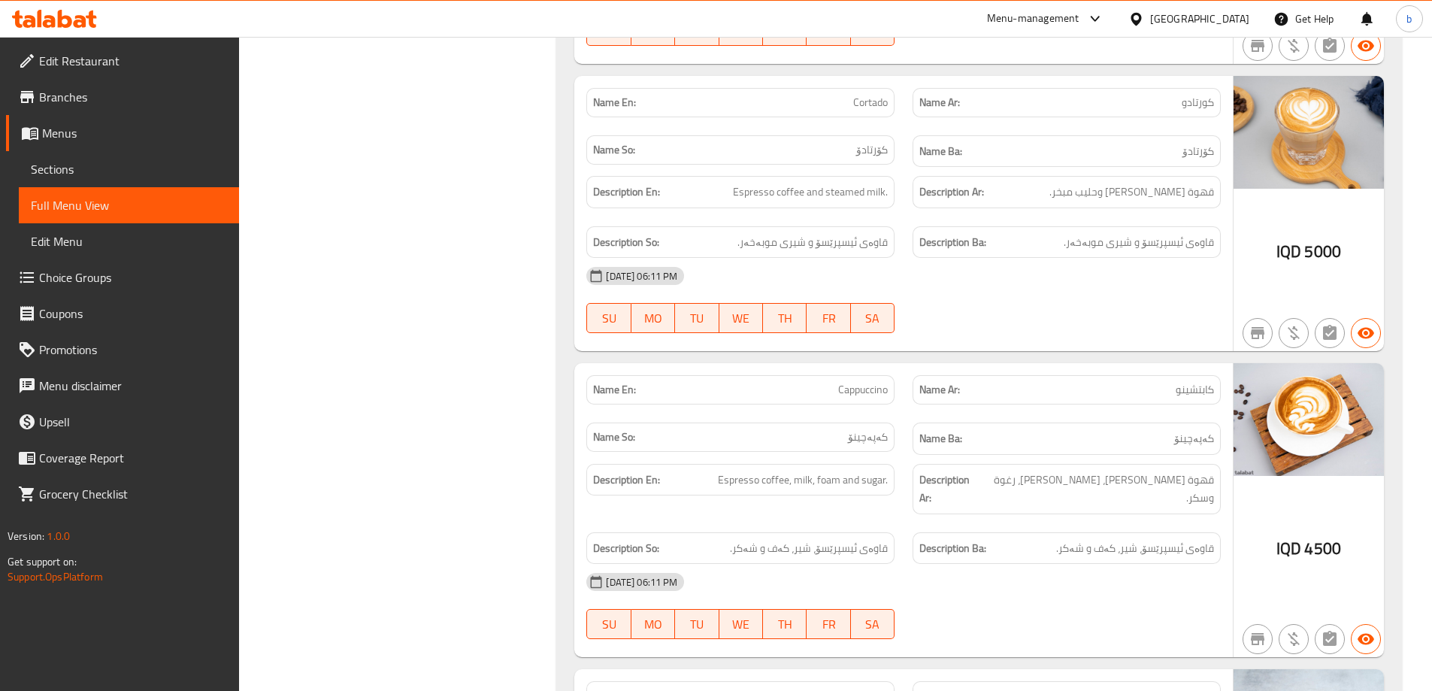
scroll to position [65896, 0]
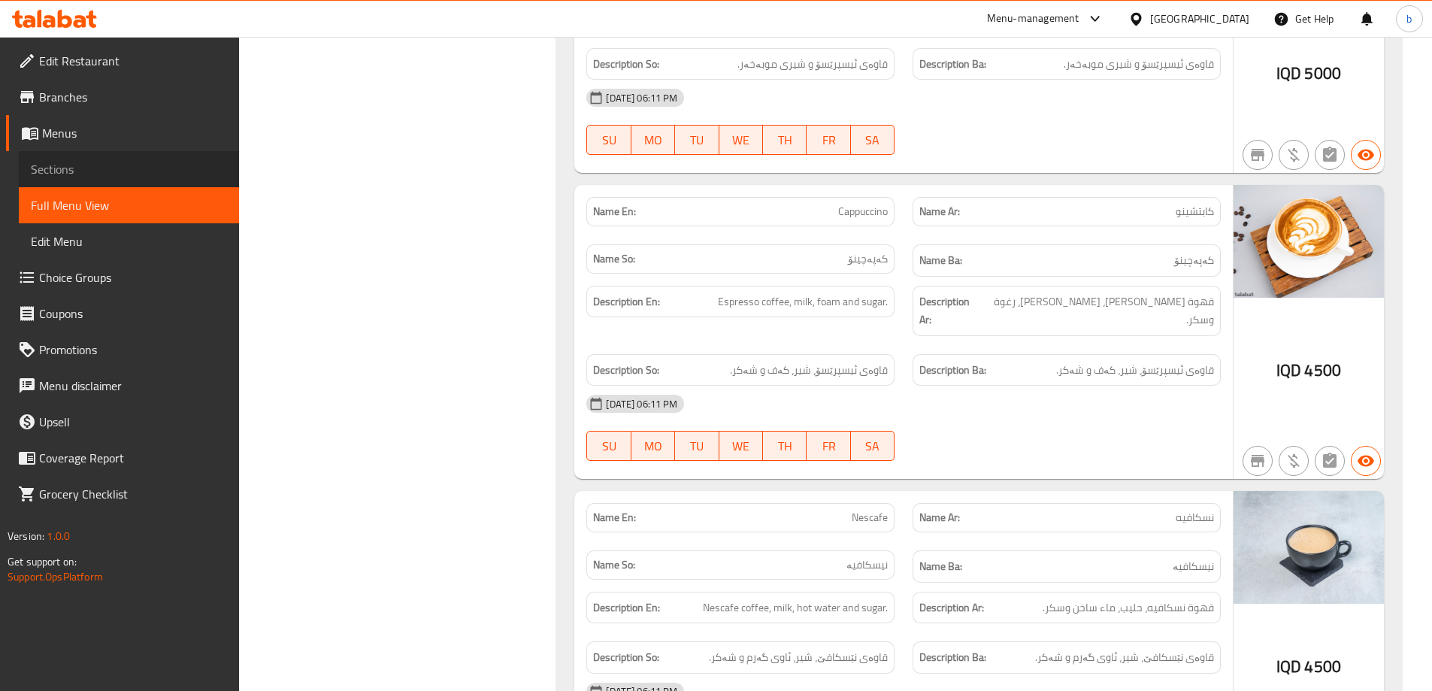
click at [35, 160] on span "Sections" at bounding box center [129, 169] width 196 height 18
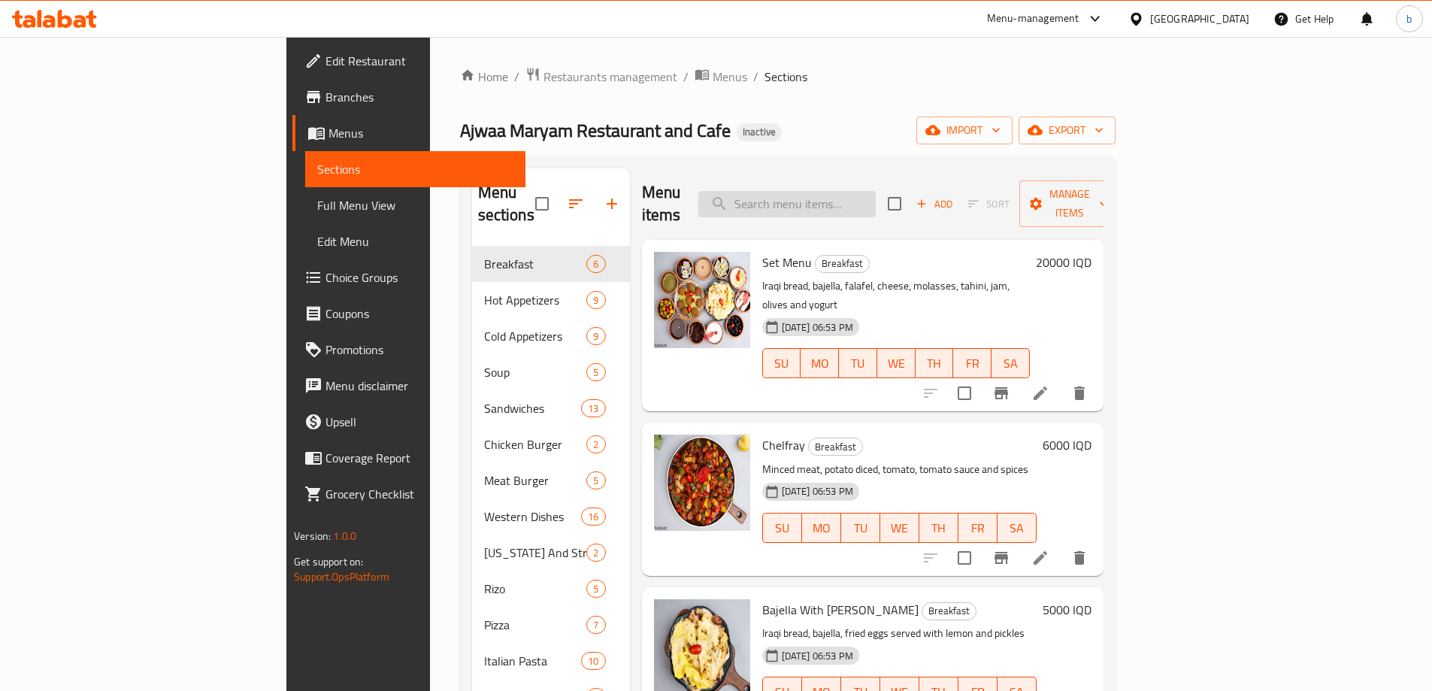
click at [876, 192] on input "search" at bounding box center [786, 204] width 177 height 26
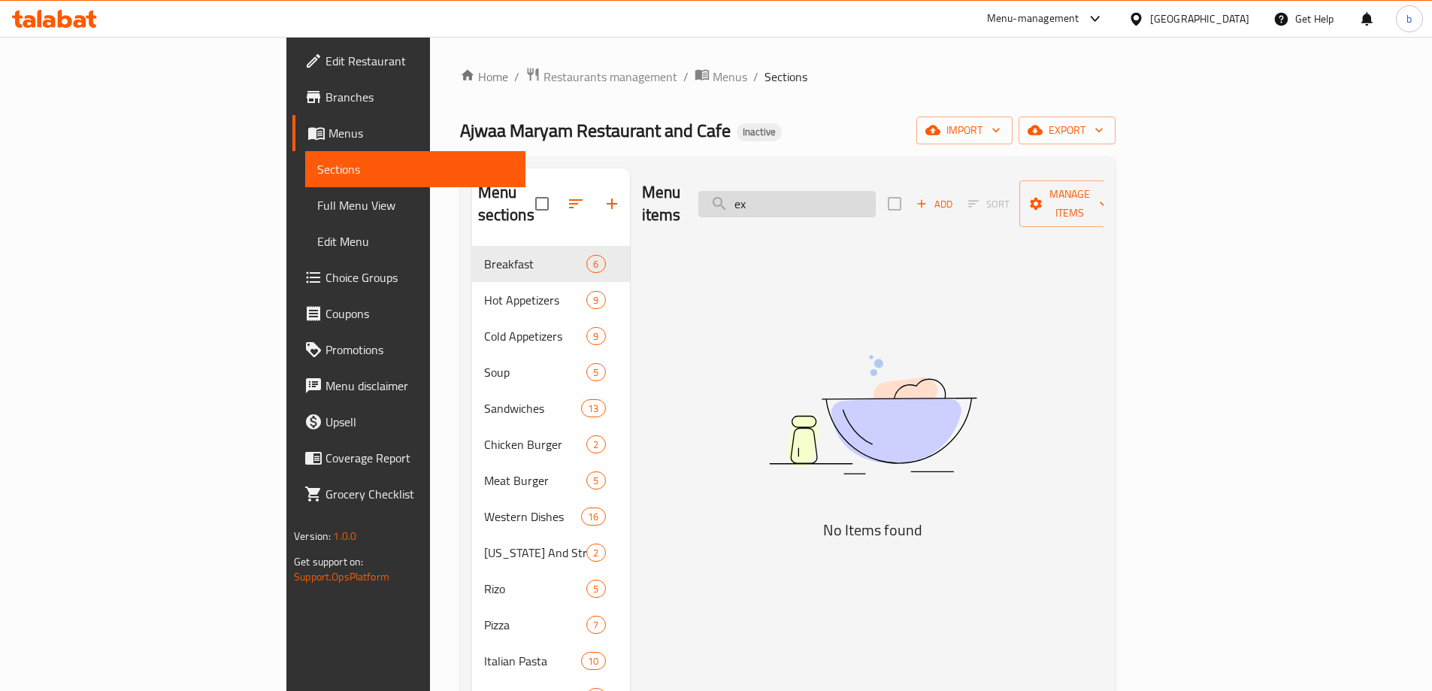
type input "e"
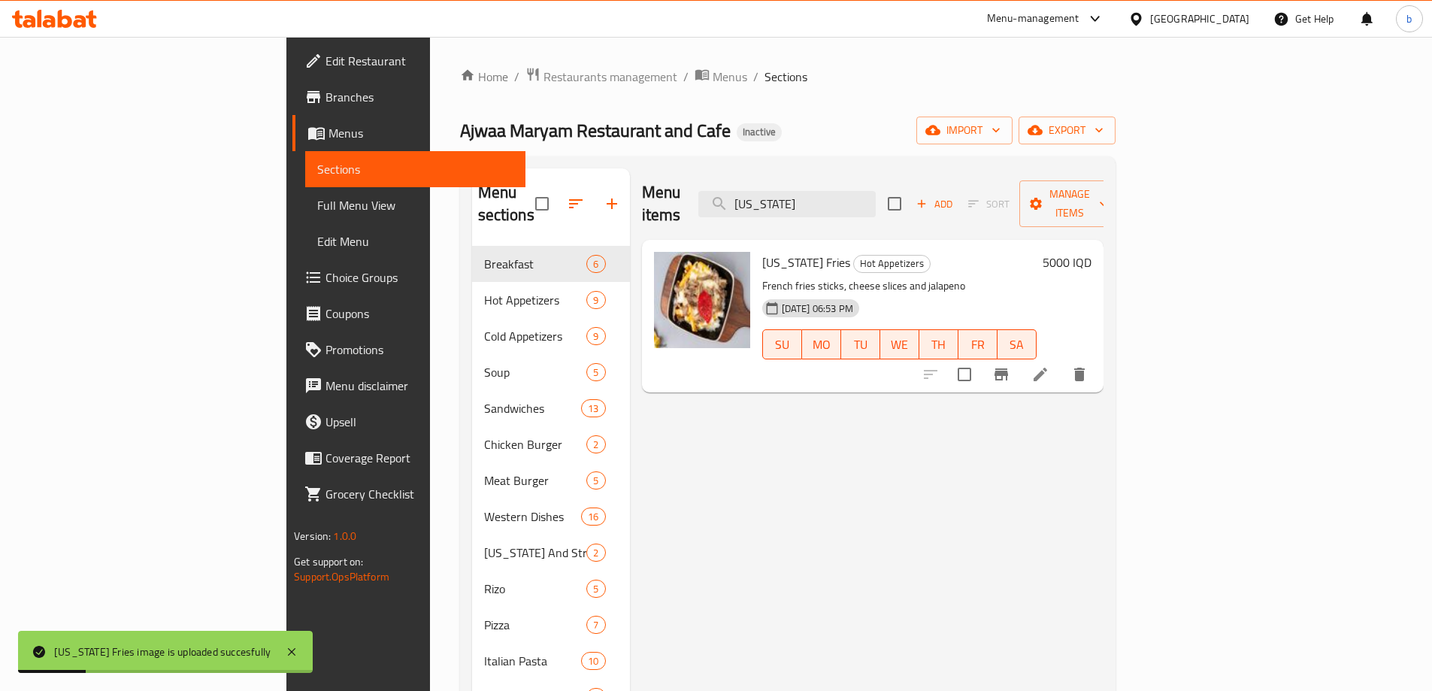
click at [764, 433] on div "Menu items [US_STATE] Add Sort Manage items [US_STATE] Fries Hot Appetizers Fre…" at bounding box center [866, 606] width 473 height 877
drag, startPoint x: 832, startPoint y: 192, endPoint x: 625, endPoint y: 198, distance: 207.5
click at [642, 198] on div "Menu items [US_STATE] Add Sort Manage items" at bounding box center [872, 203] width 461 height 71
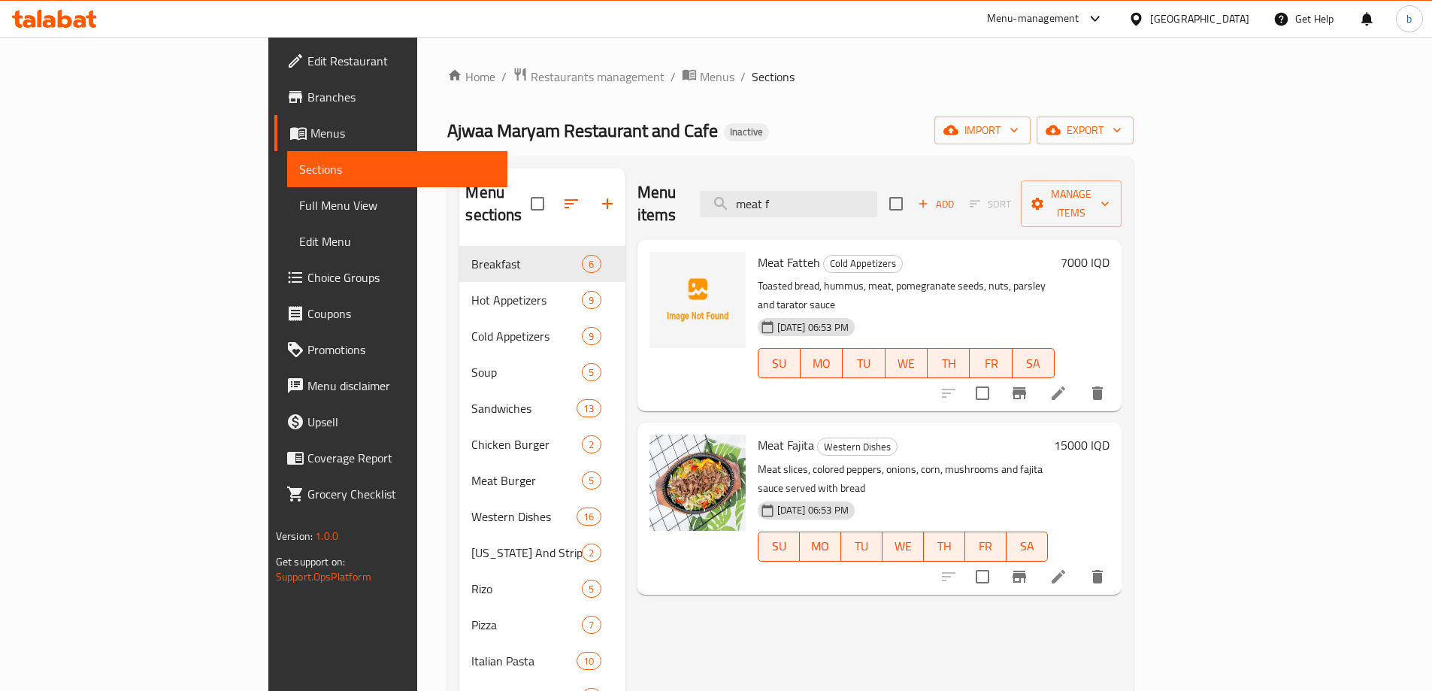
type input "meat f"
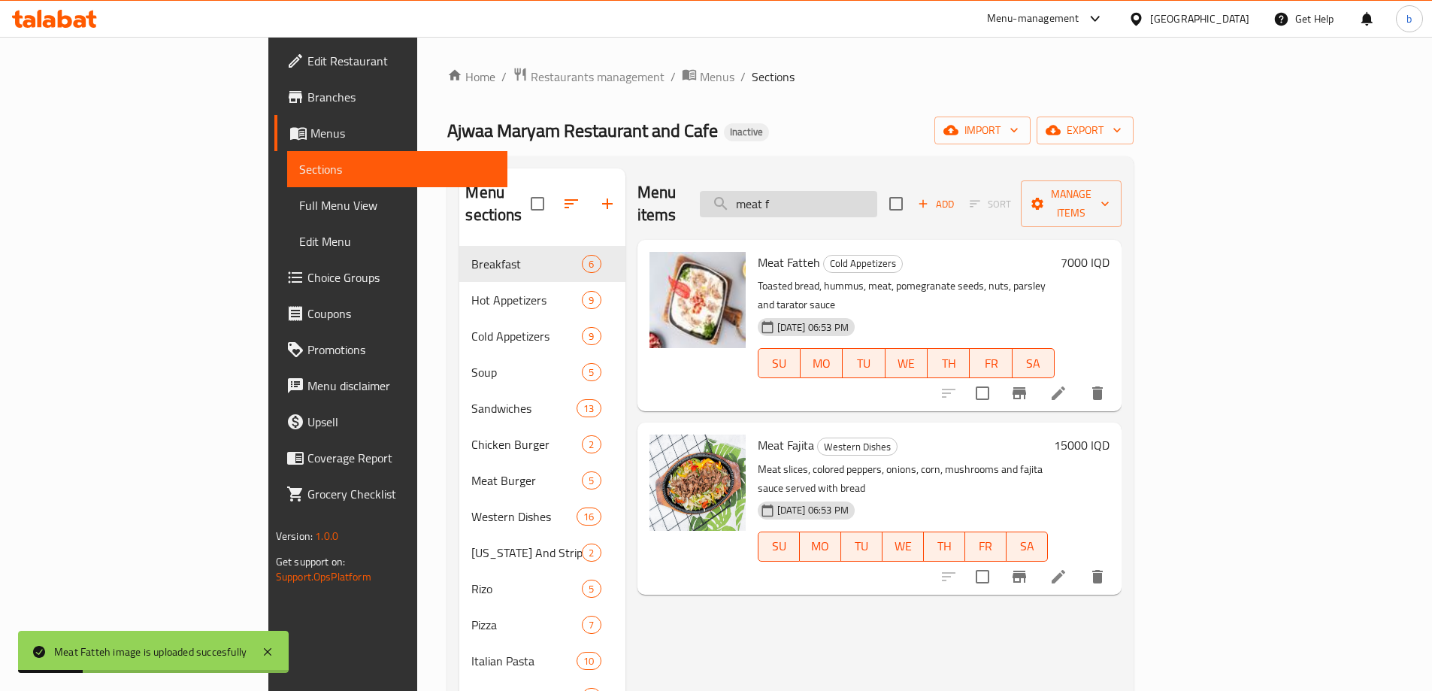
drag, startPoint x: 857, startPoint y: 189, endPoint x: 806, endPoint y: 188, distance: 51.1
click at [806, 191] on input "meat f" at bounding box center [788, 204] width 177 height 26
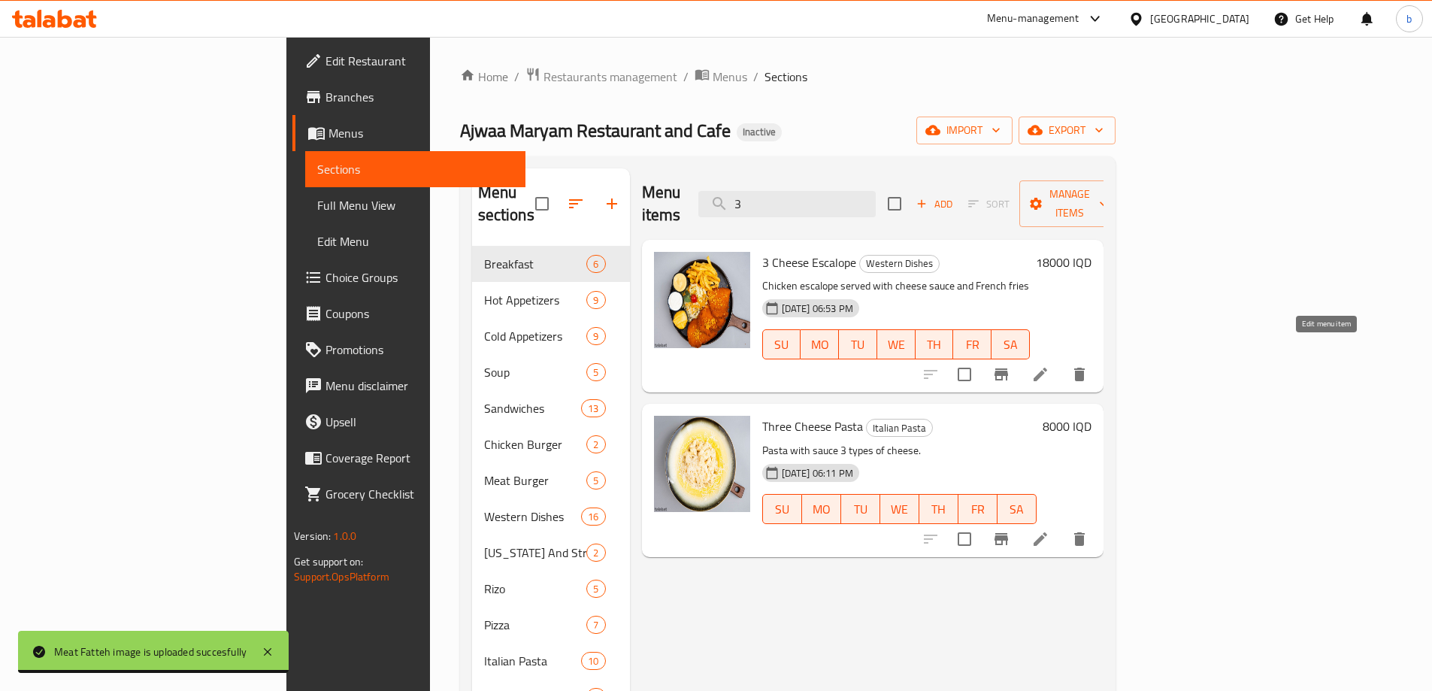
type input "3"
click at [1047, 367] on icon at bounding box center [1040, 374] width 14 height 14
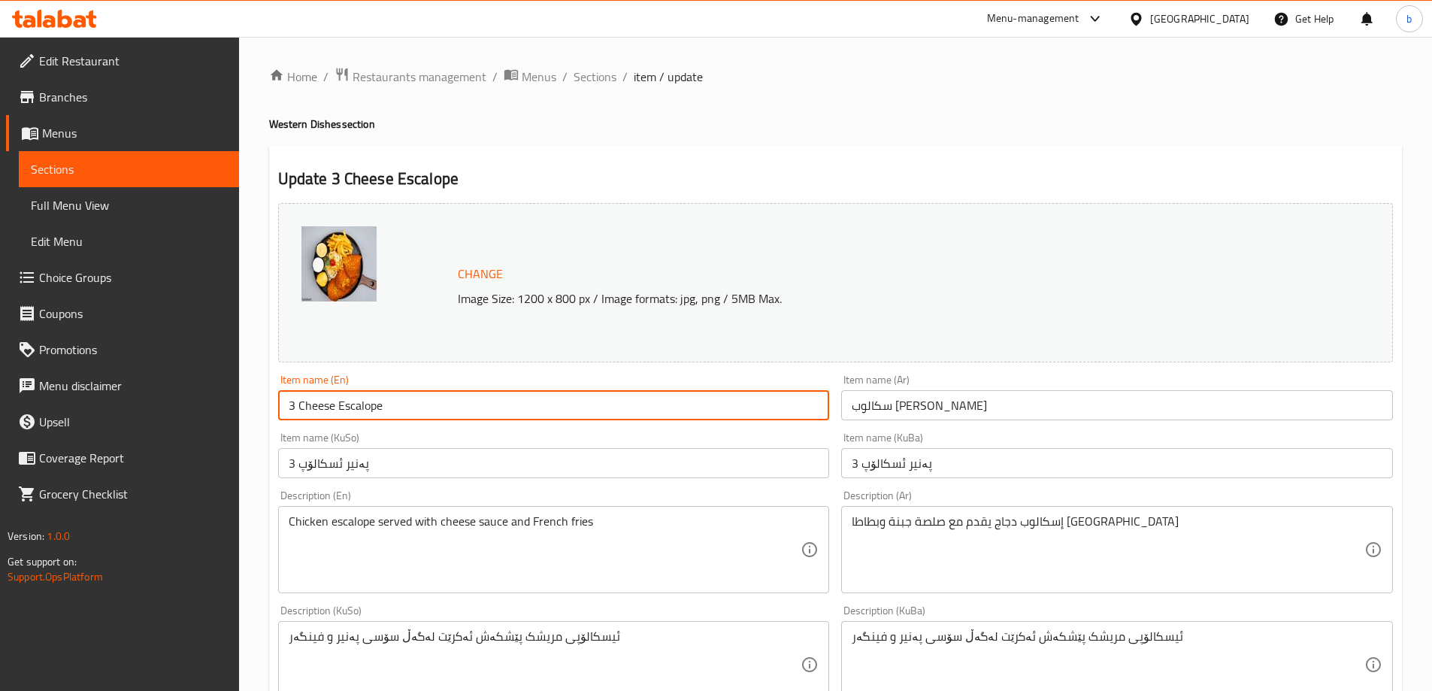
drag, startPoint x: 297, startPoint y: 407, endPoint x: 304, endPoint y: 419, distance: 13.8
click at [292, 414] on input "3 Cheese Escalope" at bounding box center [554, 405] width 552 height 30
type input "Three Cheese Escalope"
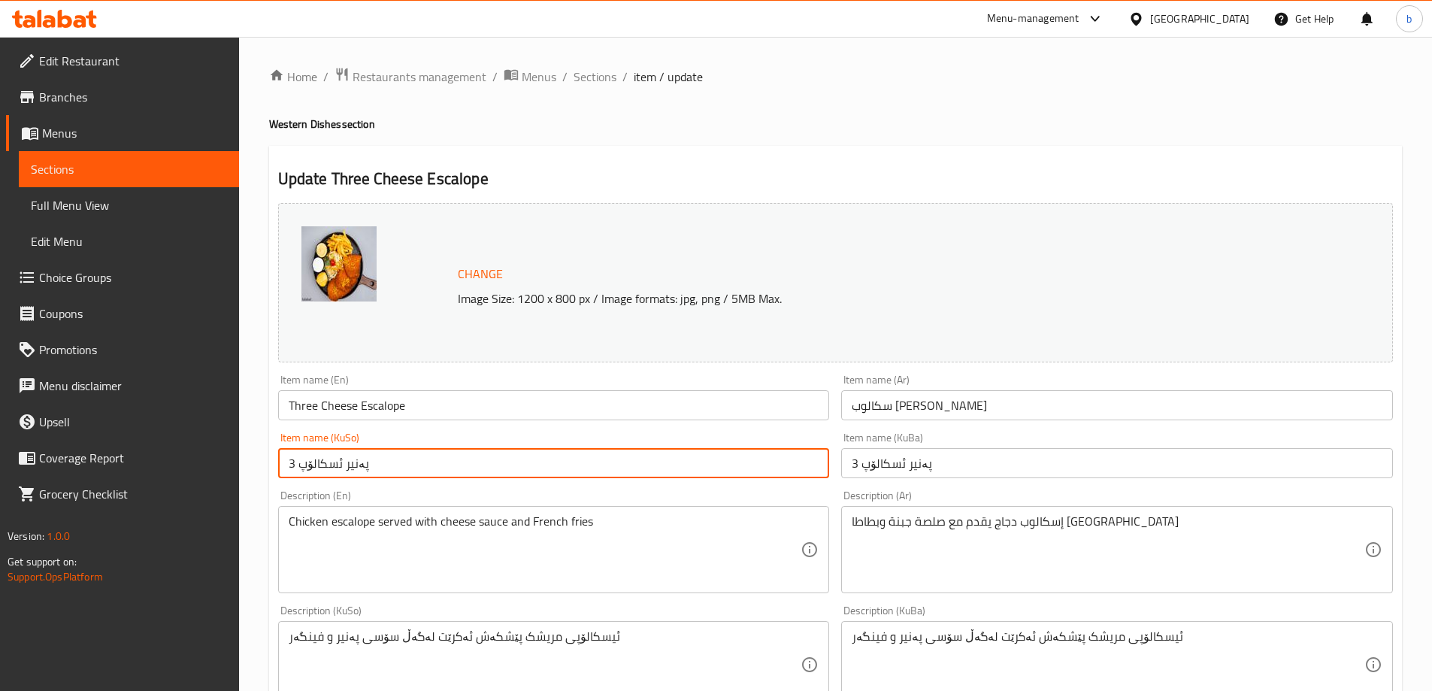
drag, startPoint x: 236, startPoint y: 469, endPoint x: 275, endPoint y: 487, distance: 43.0
click at [78, 479] on div "Edit Restaurant Branches Menus Sections Full Menu View Edit Menu Choice Groups …" at bounding box center [716, 647] width 1432 height 1220
type input "سێ پەنیر ئسکالۆپ"
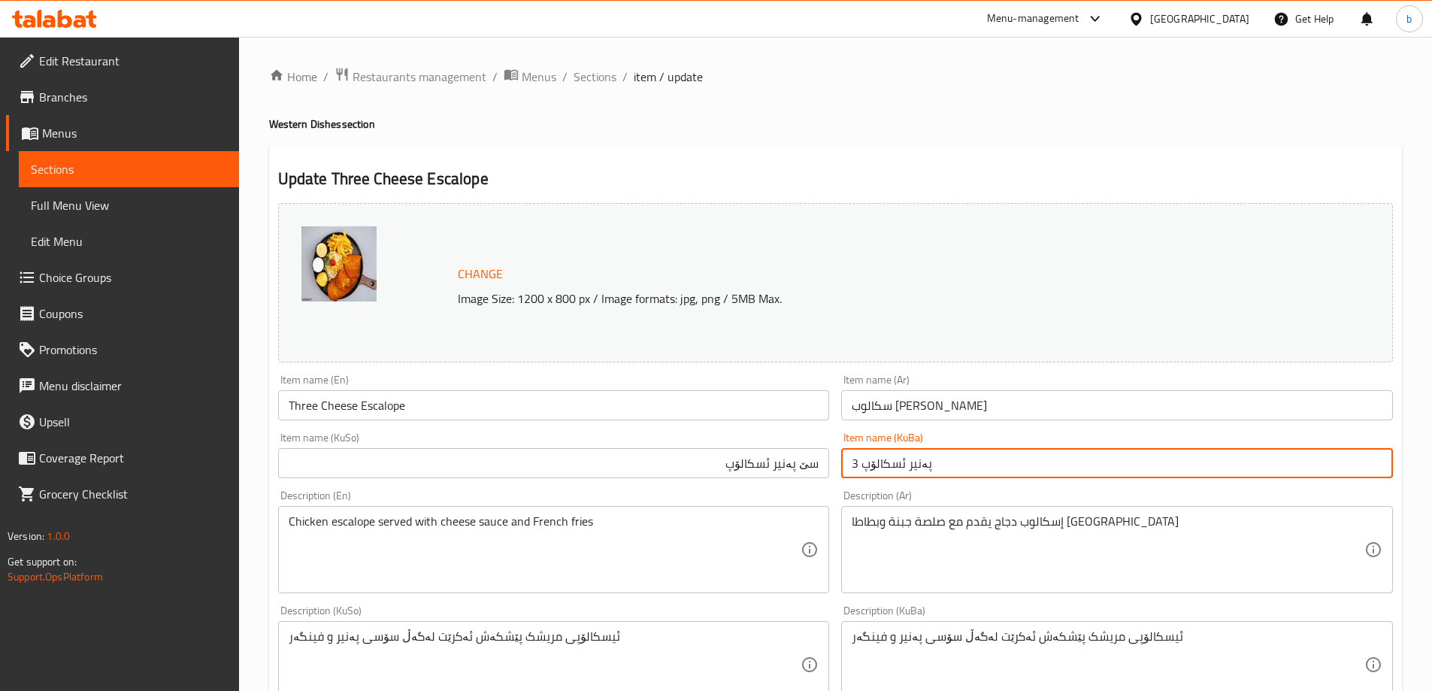
paste input "سێ"
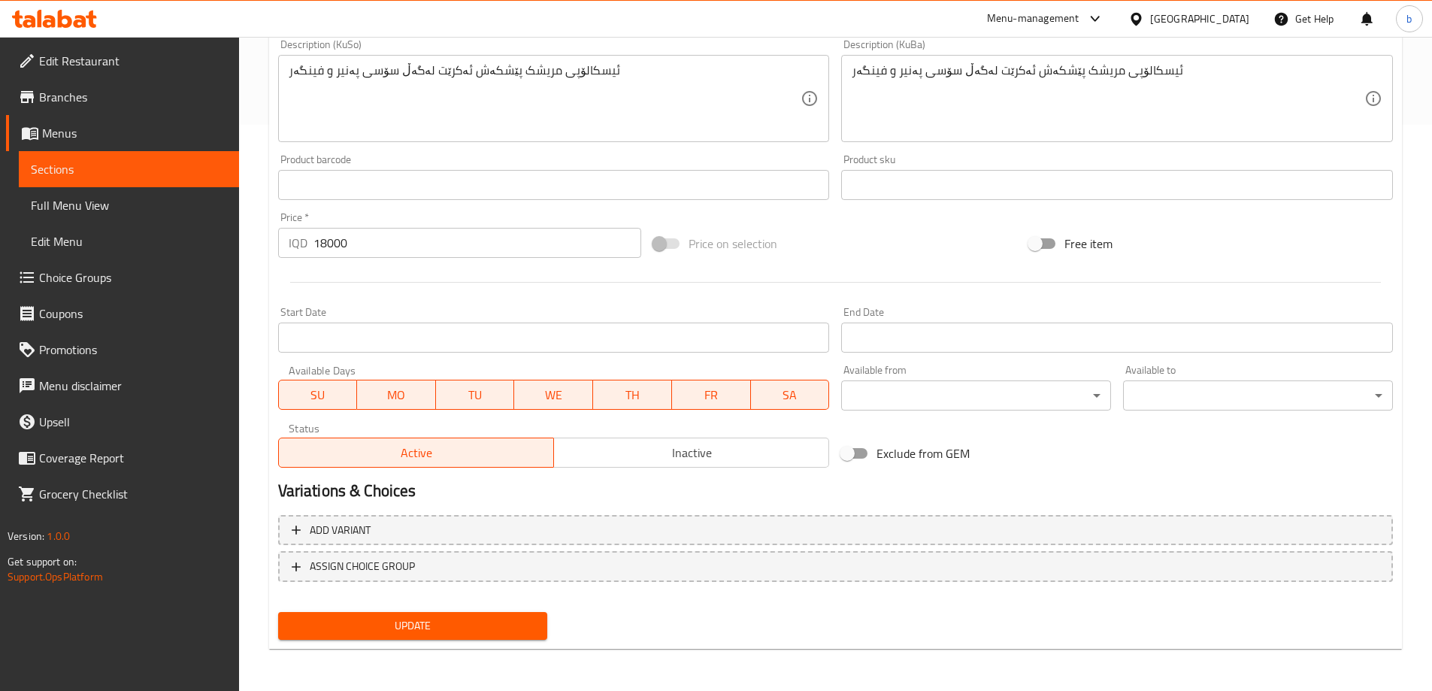
type input "سێ پەنیر ئسکالۆپ"
click at [465, 618] on span "Update" at bounding box center [413, 625] width 246 height 19
click at [142, 198] on span "Full Menu View" at bounding box center [129, 205] width 196 height 18
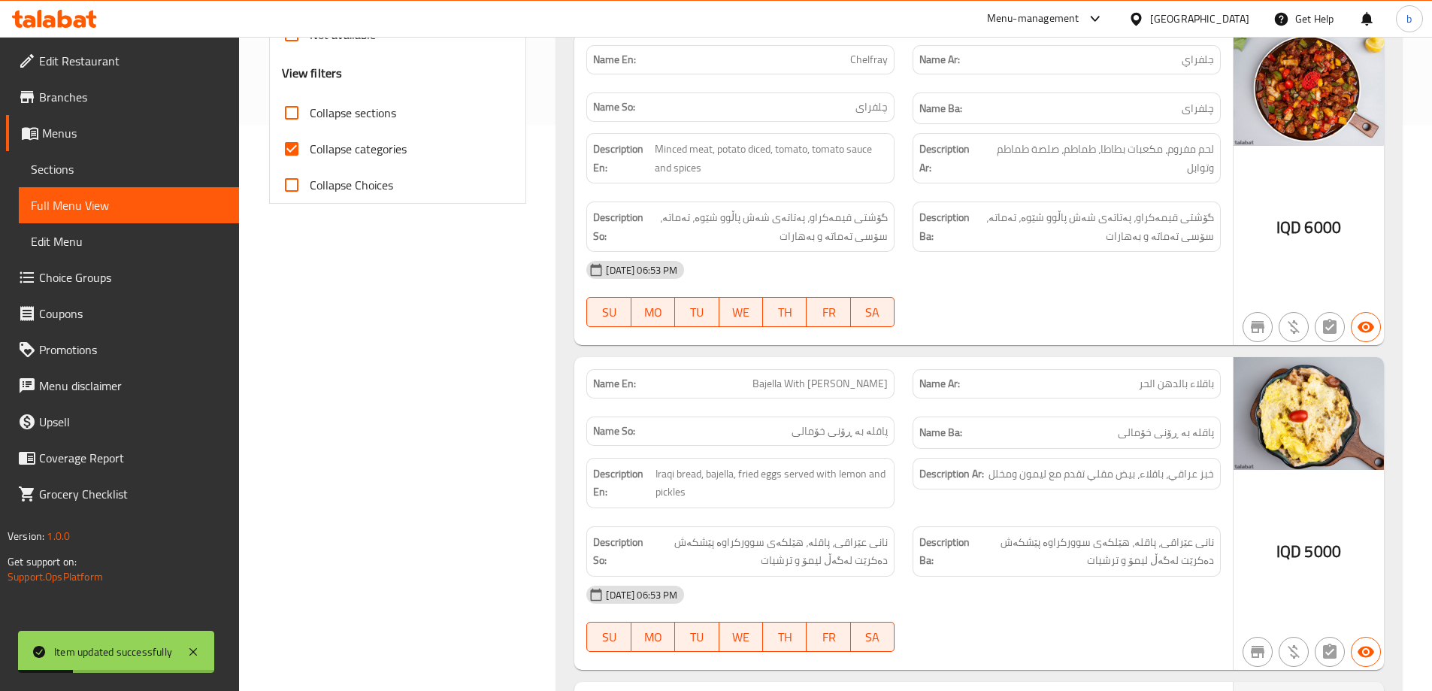
scroll to position [215, 0]
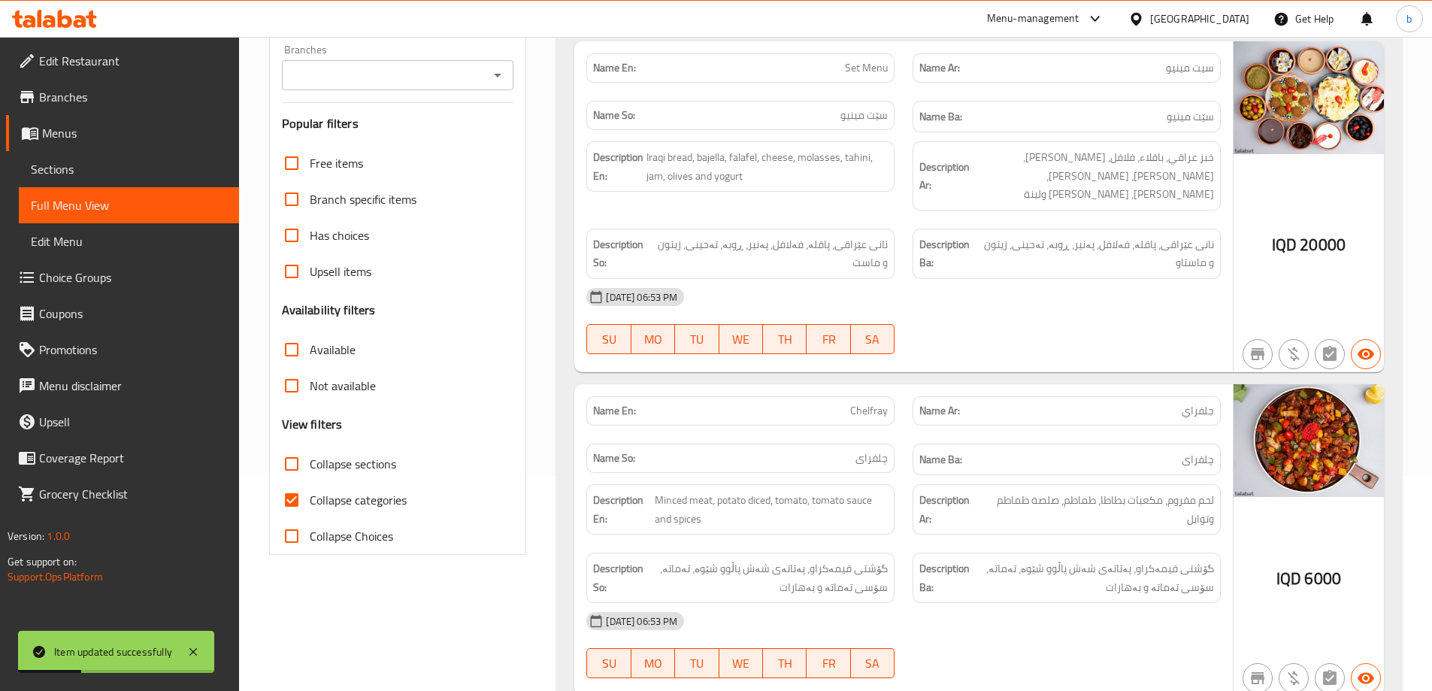
click at [495, 77] on icon "Open" at bounding box center [497, 75] width 18 height 18
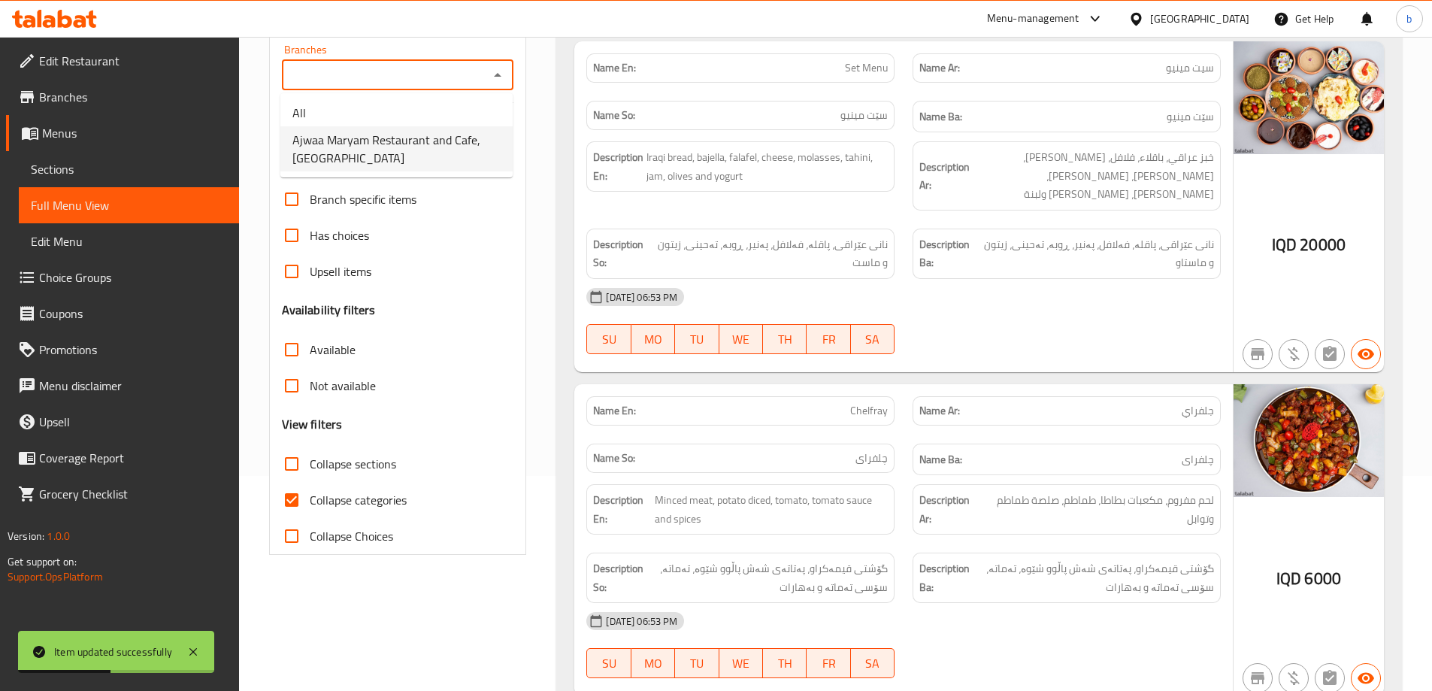
click at [386, 163] on span "Ajwaa Maryam Restaurant and Cafe, [GEOGRAPHIC_DATA]" at bounding box center [396, 149] width 208 height 36
type input "Ajwaa Maryam Restaurant and Cafe, [GEOGRAPHIC_DATA]"
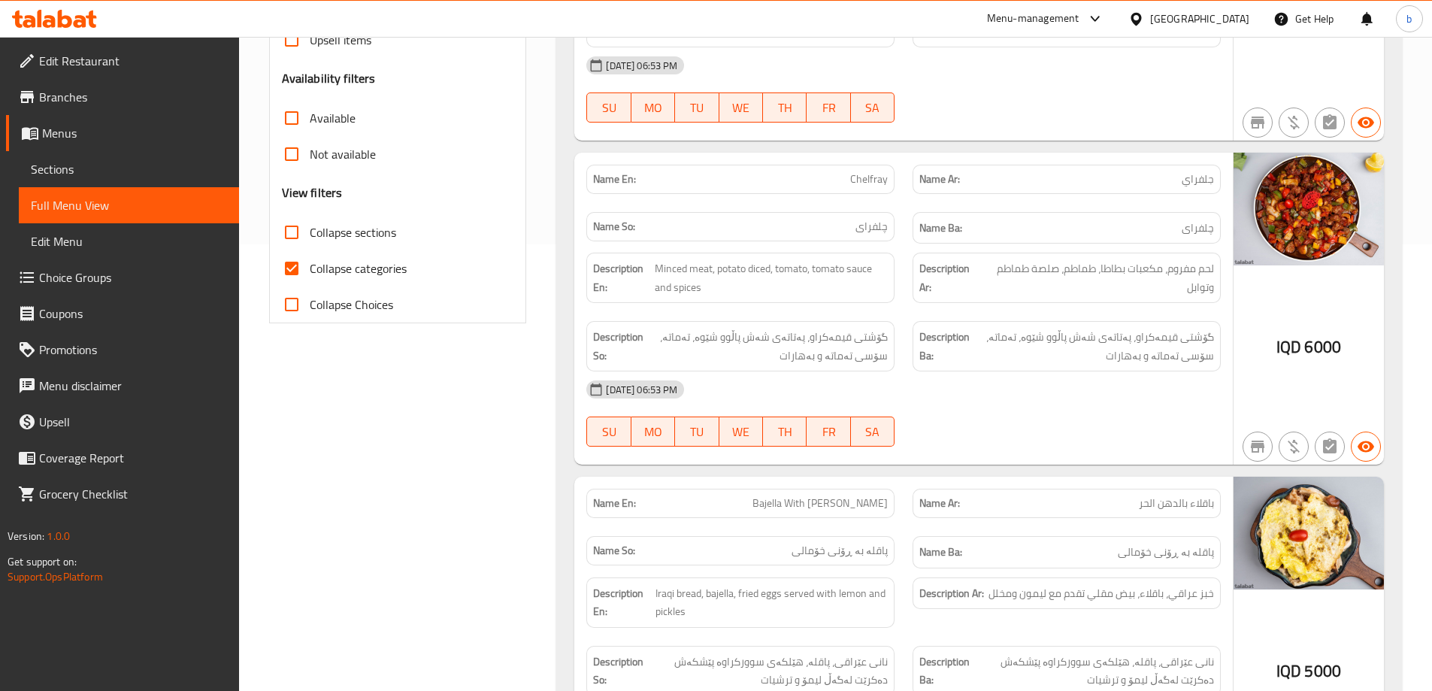
scroll to position [526, 0]
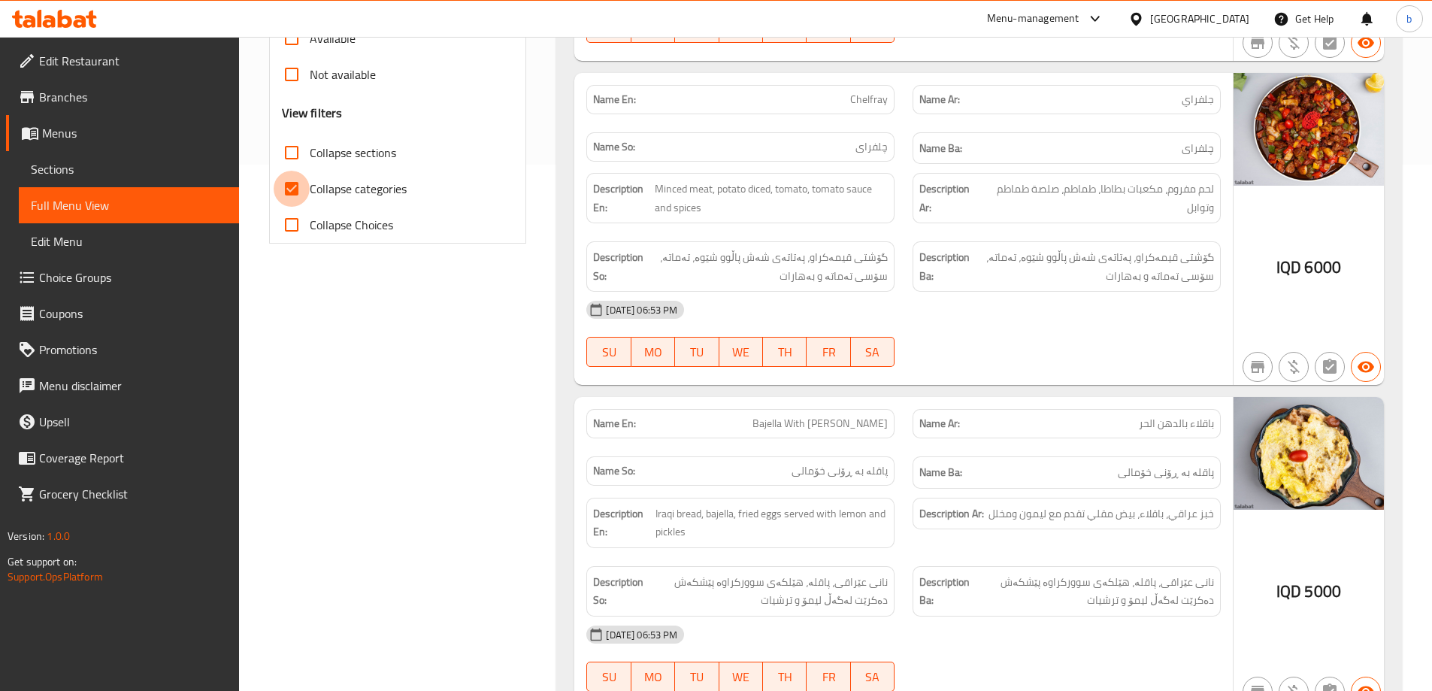
click at [286, 179] on input "Collapse categories" at bounding box center [292, 189] width 36 height 36
checkbox input "false"
drag, startPoint x: 534, startPoint y: 307, endPoint x: 702, endPoint y: 265, distance: 172.8
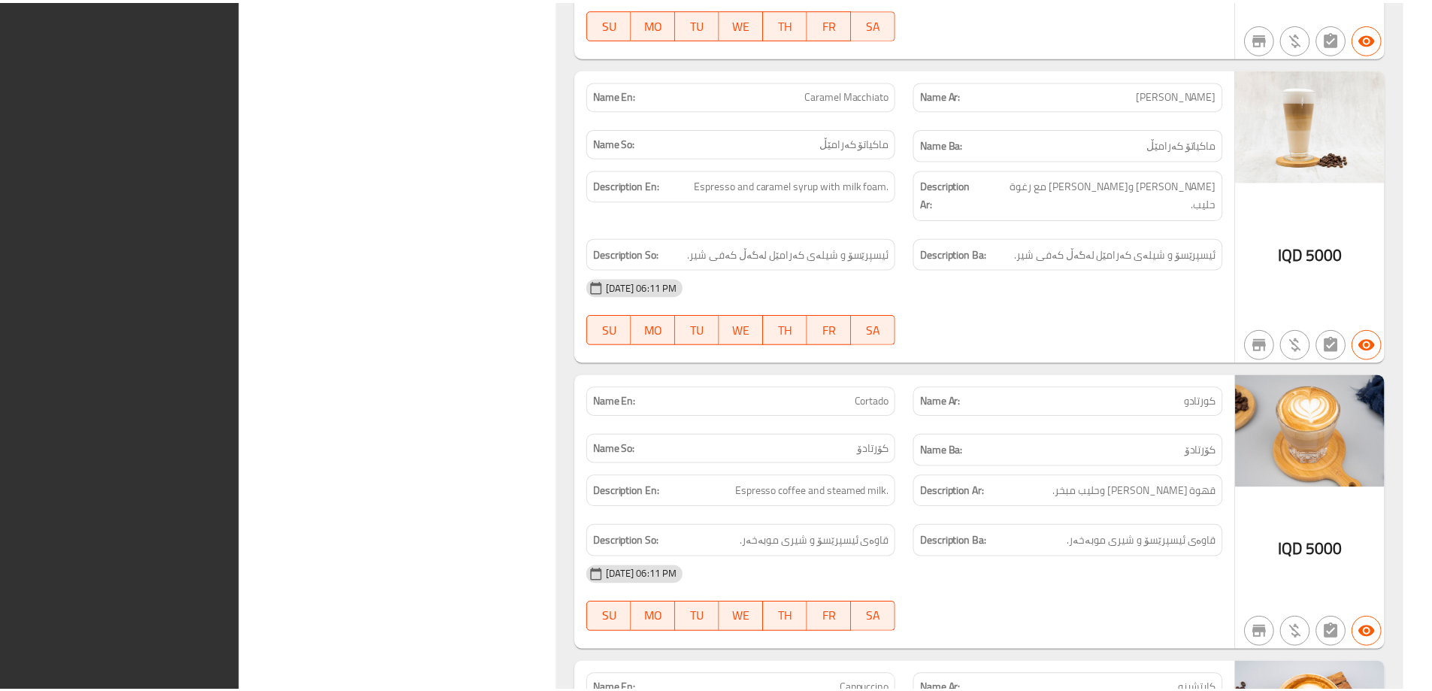
scroll to position [65786, 0]
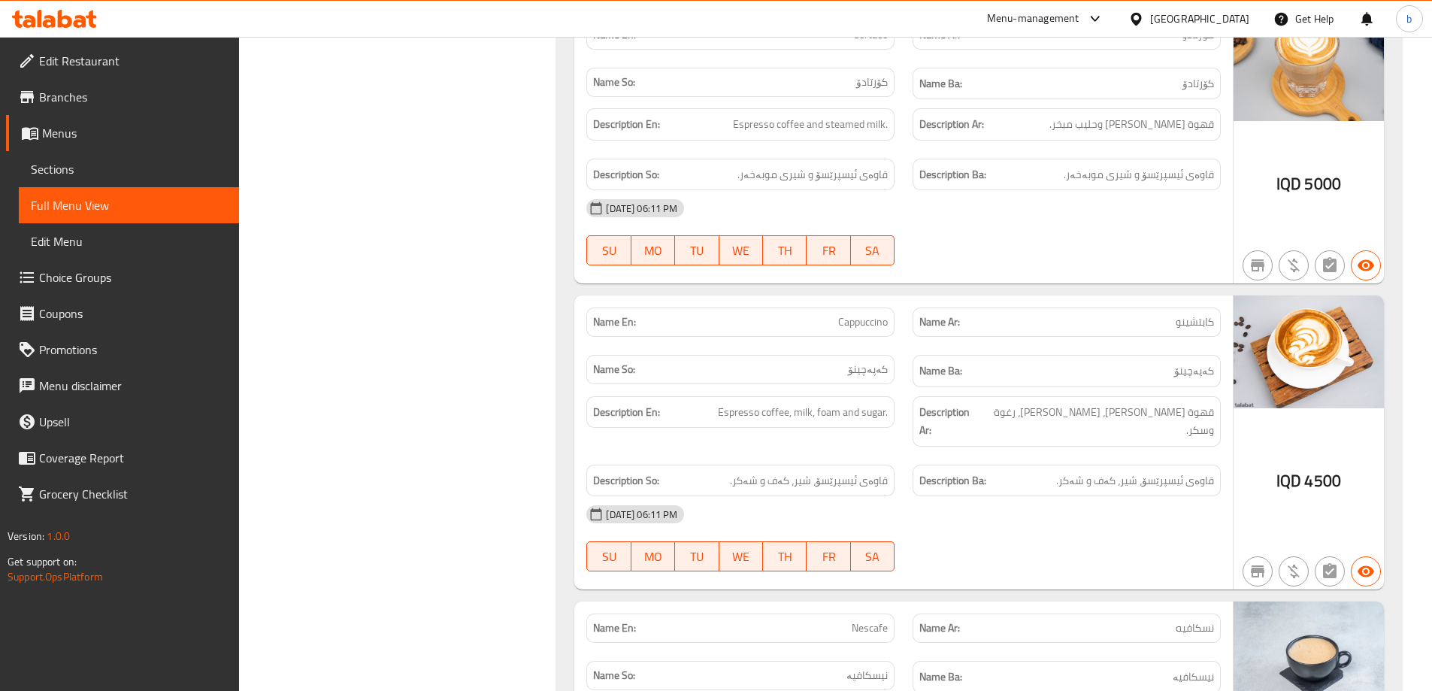
click at [112, 60] on span "Edit Restaurant" at bounding box center [133, 61] width 188 height 18
